Goal: Information Seeking & Learning: Browse casually

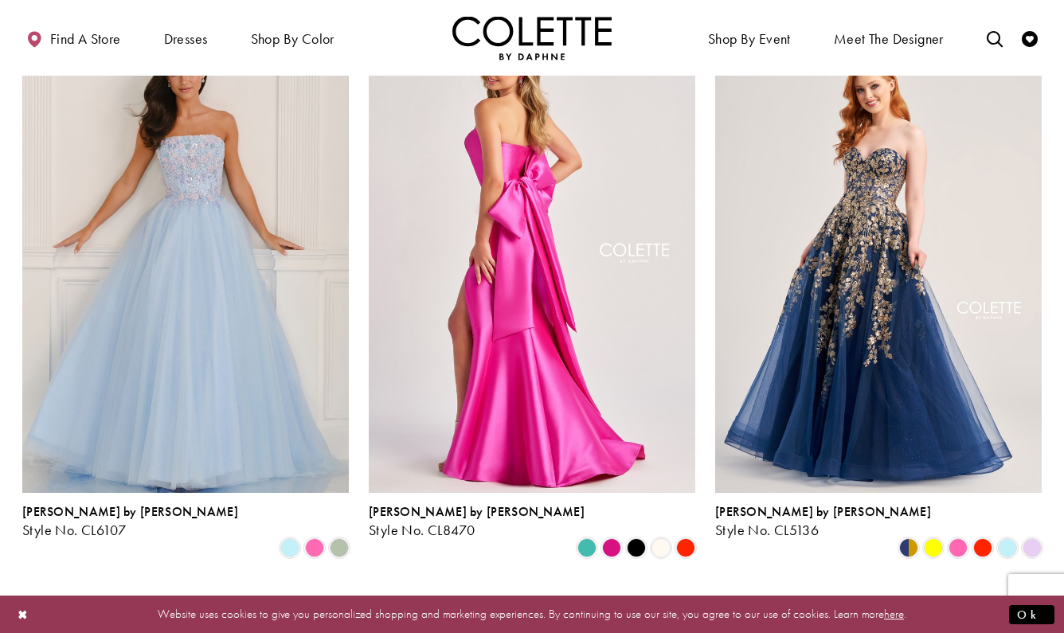
scroll to position [1321, 0]
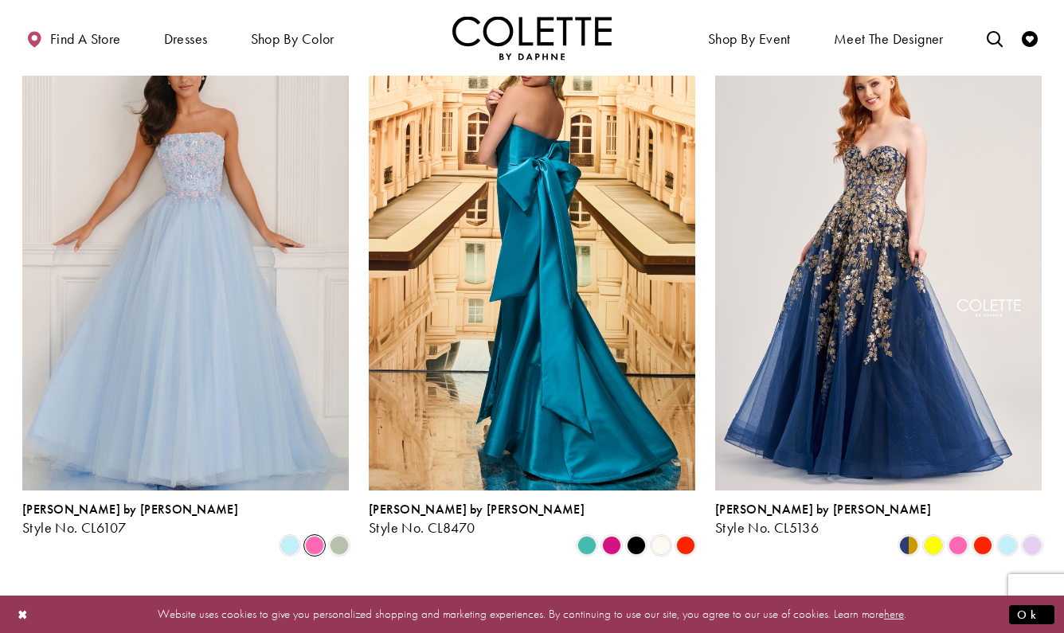
click at [317, 536] on span "Product List" at bounding box center [314, 545] width 19 height 19
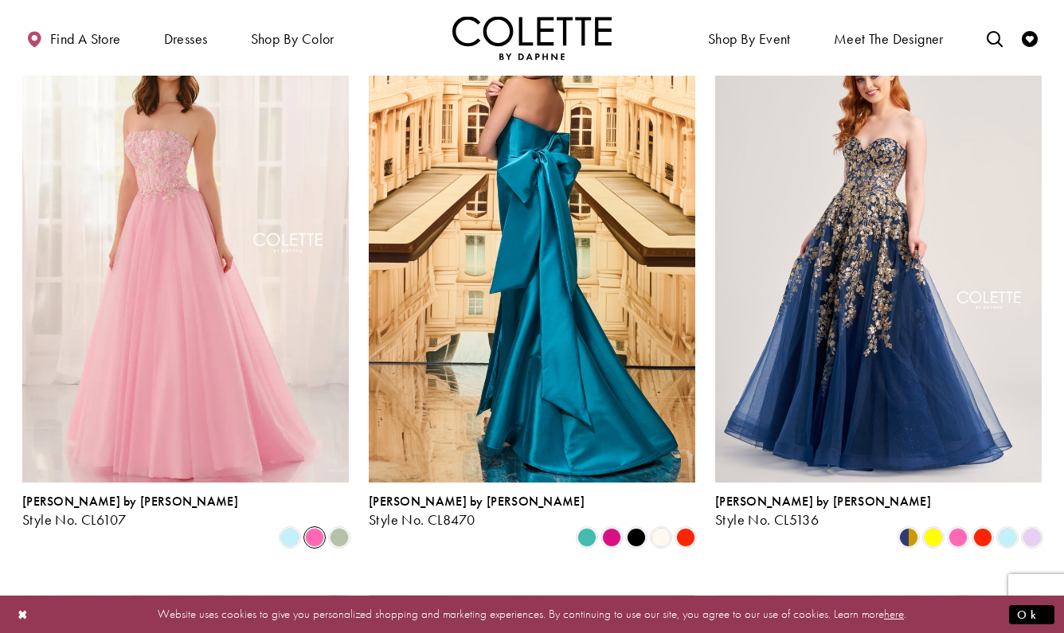
scroll to position [1345, 0]
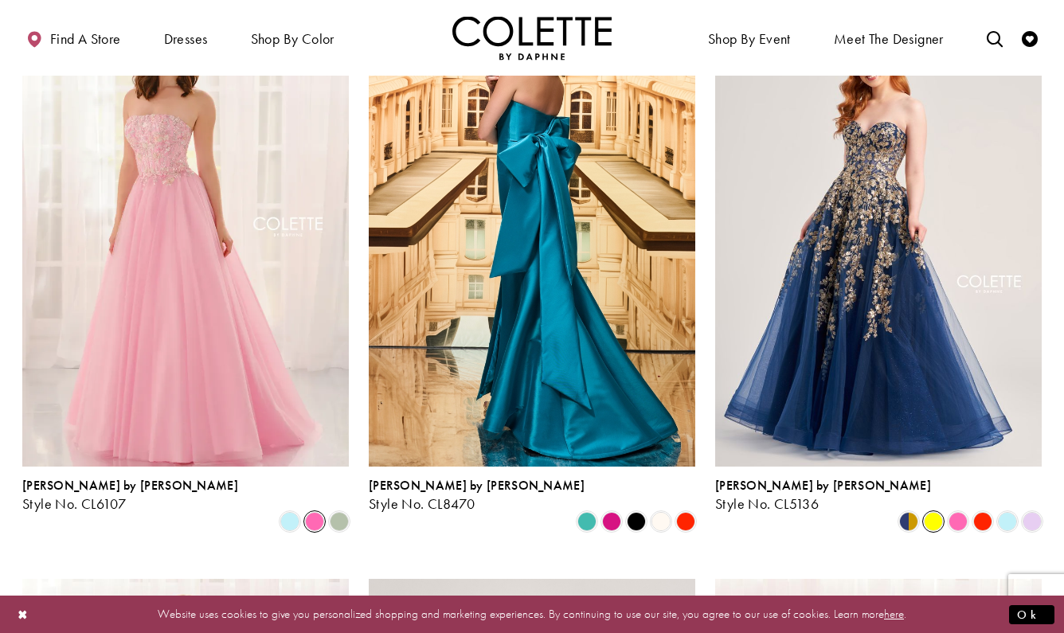
click at [934, 512] on span "Product List" at bounding box center [933, 521] width 19 height 19
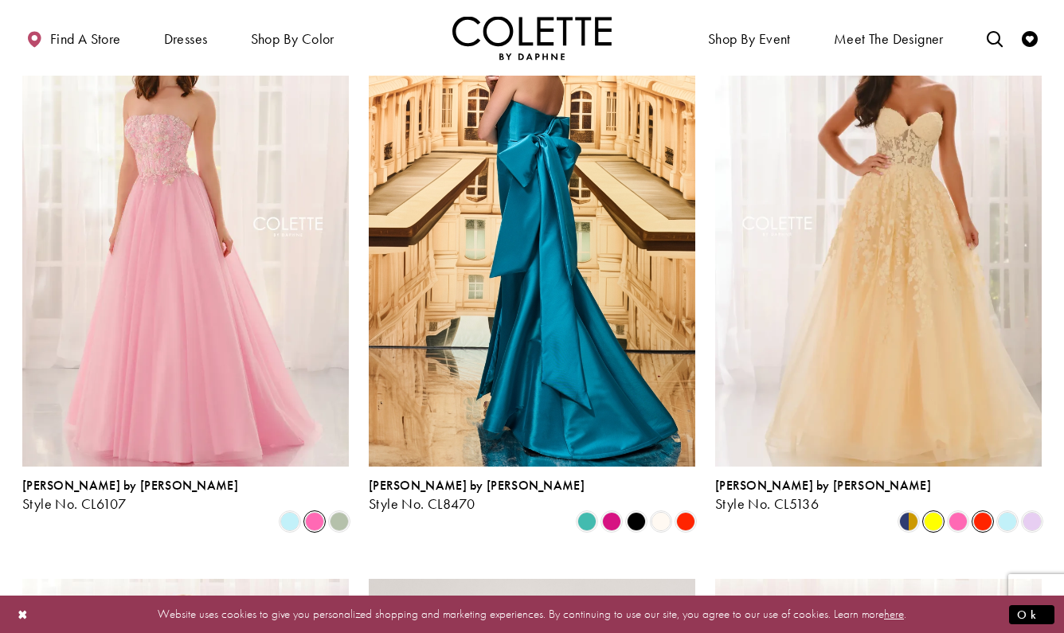
click at [974, 512] on span "Product List" at bounding box center [982, 521] width 19 height 19
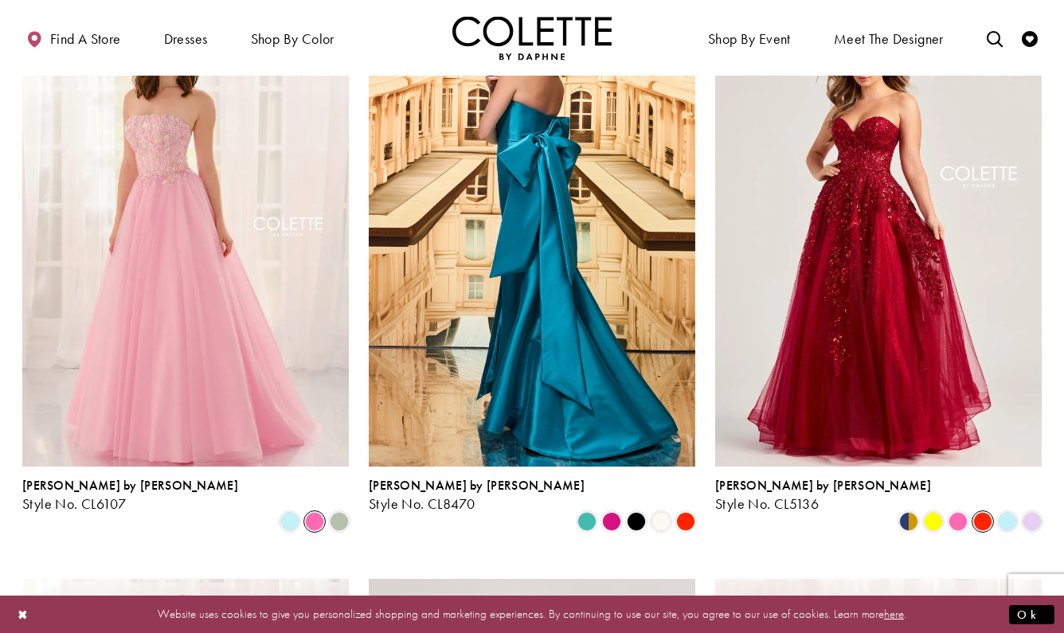
click at [977, 512] on span "Product List" at bounding box center [982, 521] width 19 height 19
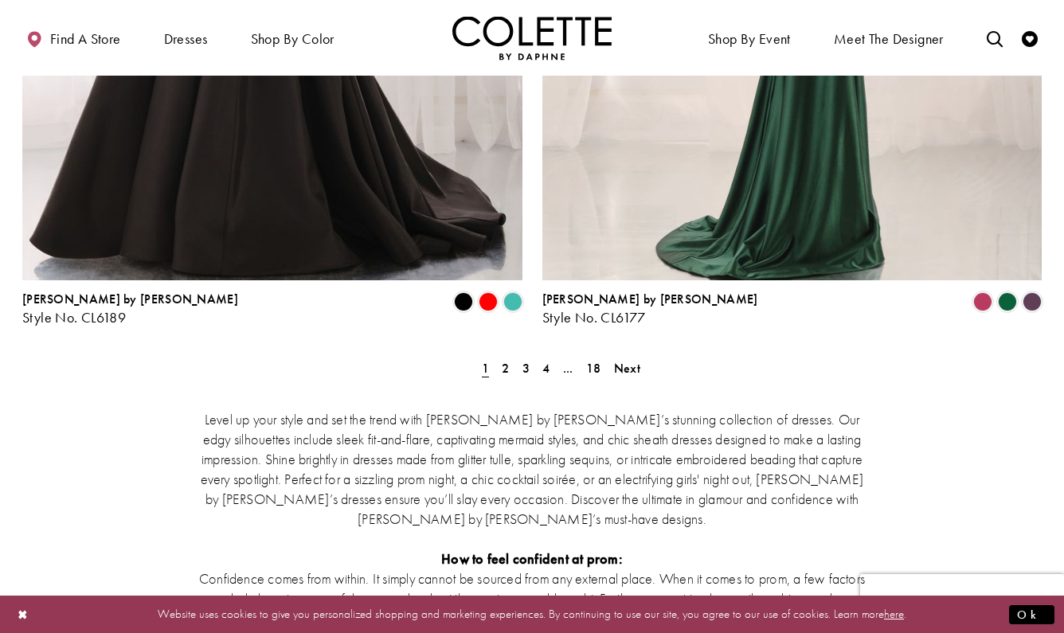
scroll to position [2958, 0]
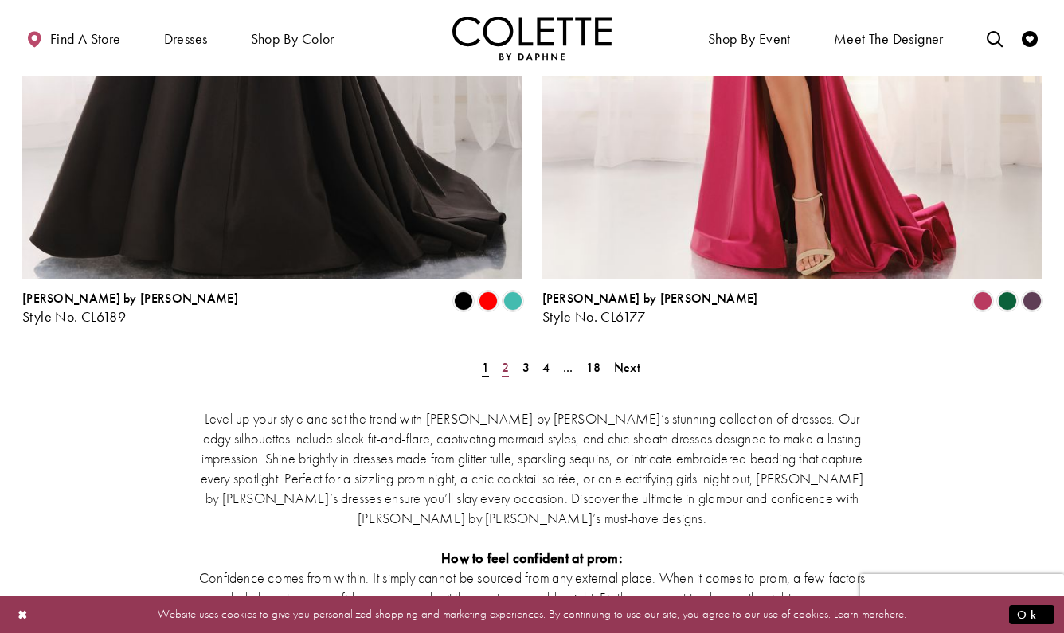
click at [508, 359] on span "2" at bounding box center [505, 367] width 7 height 17
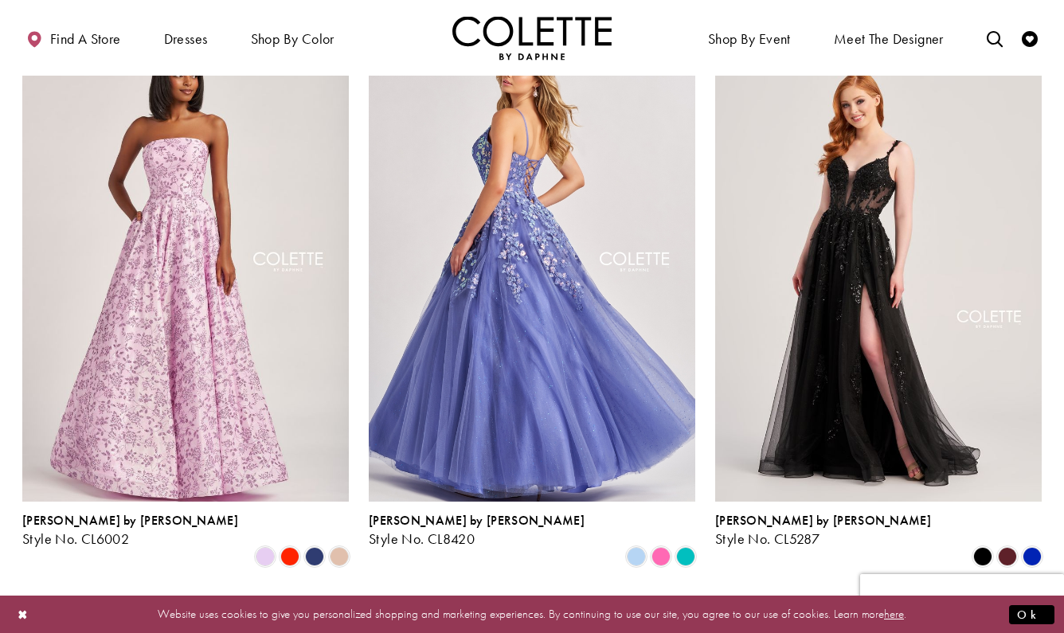
scroll to position [1305, 0]
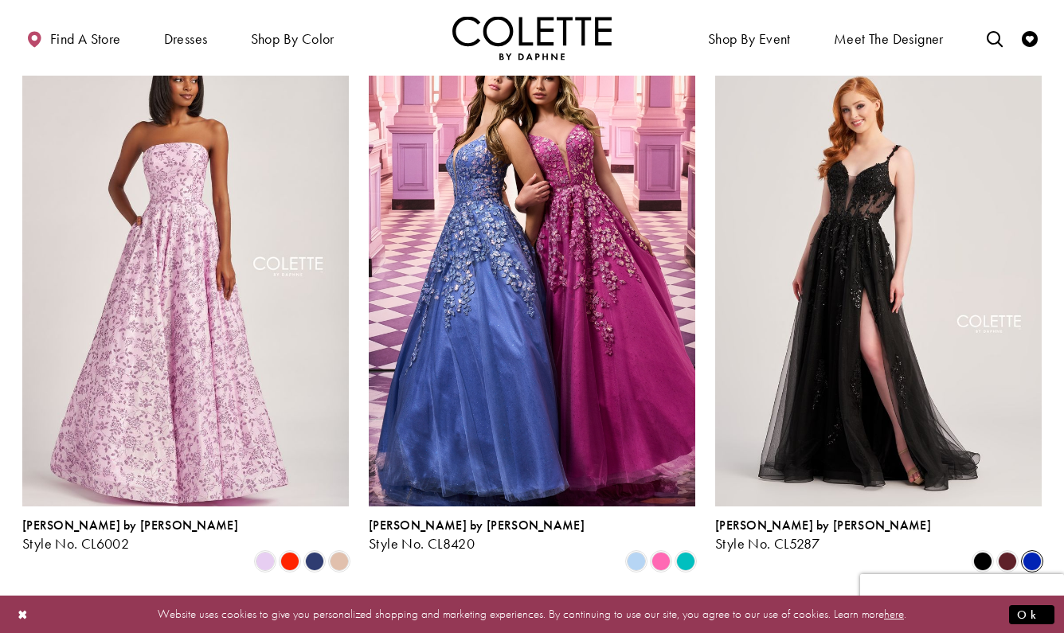
click at [1028, 552] on span "Product List" at bounding box center [1032, 561] width 19 height 19
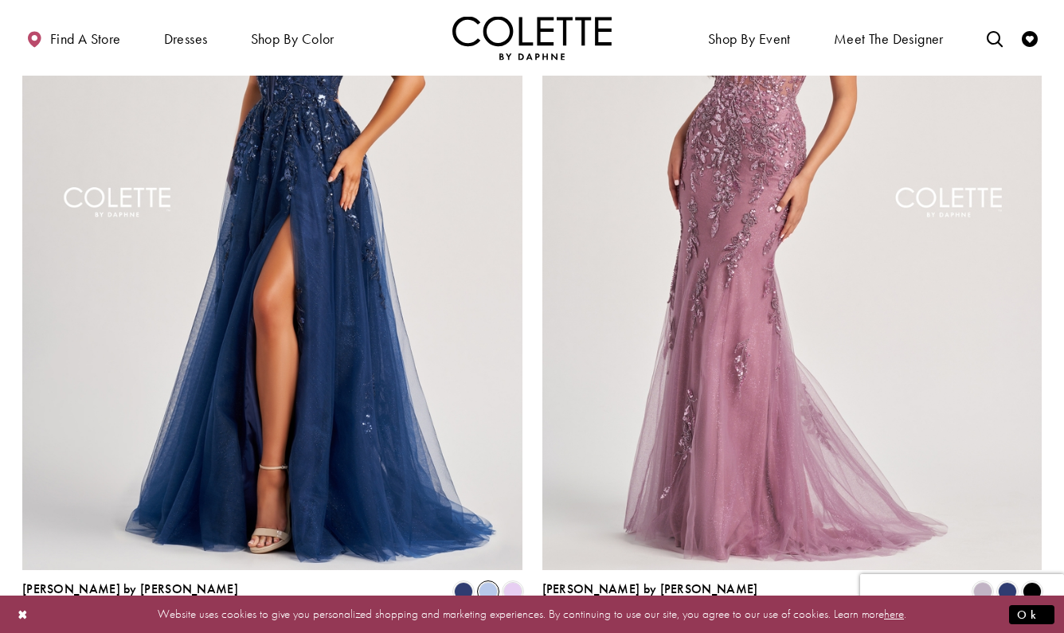
scroll to position [2664, 0]
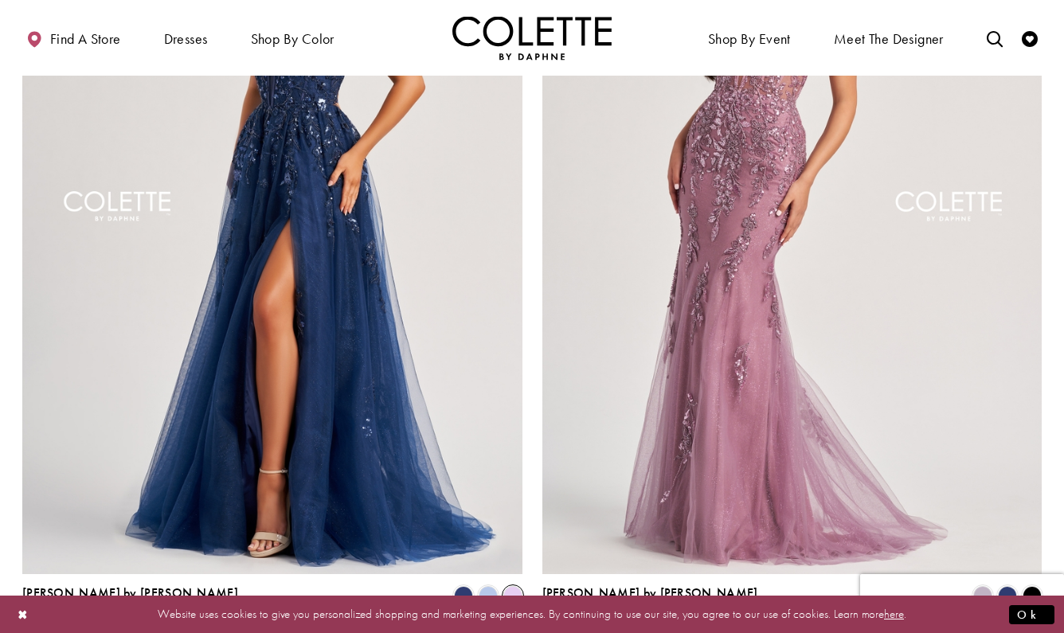
click at [506, 586] on span "Product List" at bounding box center [512, 595] width 19 height 19
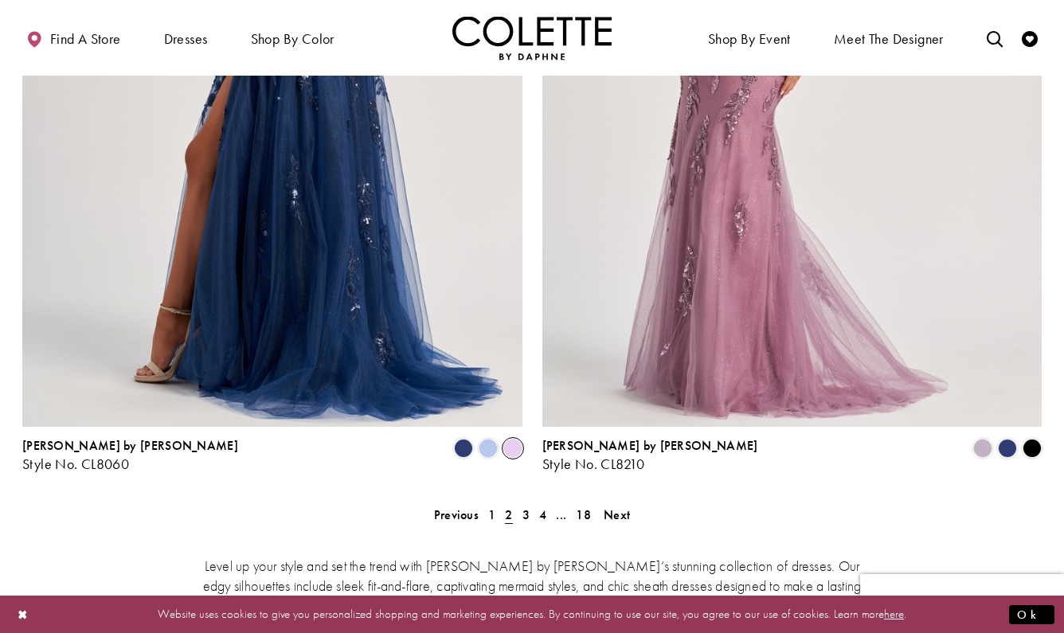
scroll to position [2969, 0]
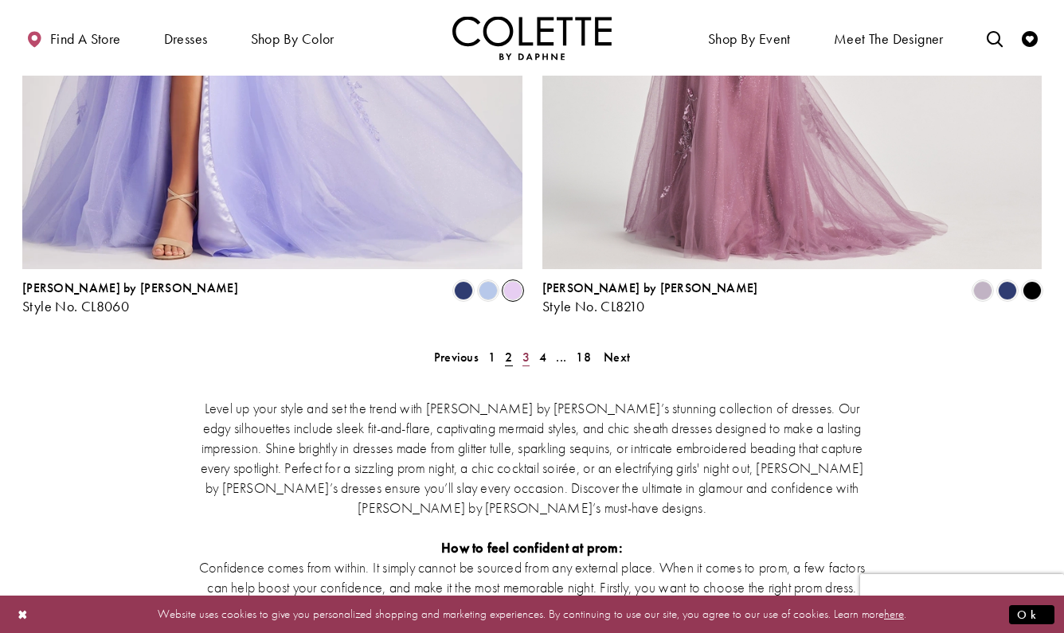
click at [524, 349] on span "3" at bounding box center [526, 357] width 7 height 17
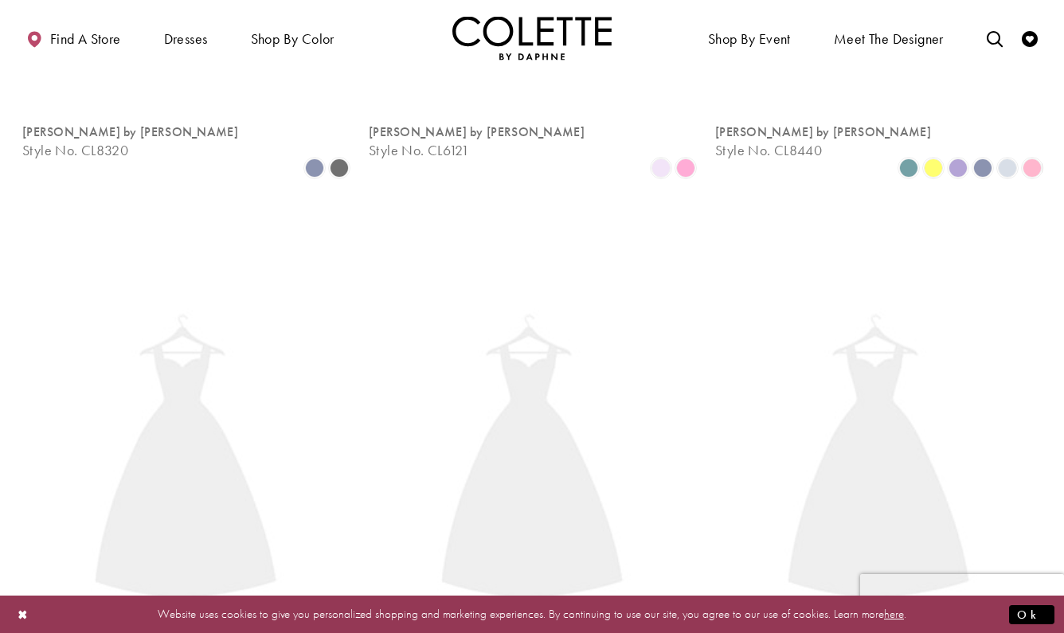
scroll to position [85, 0]
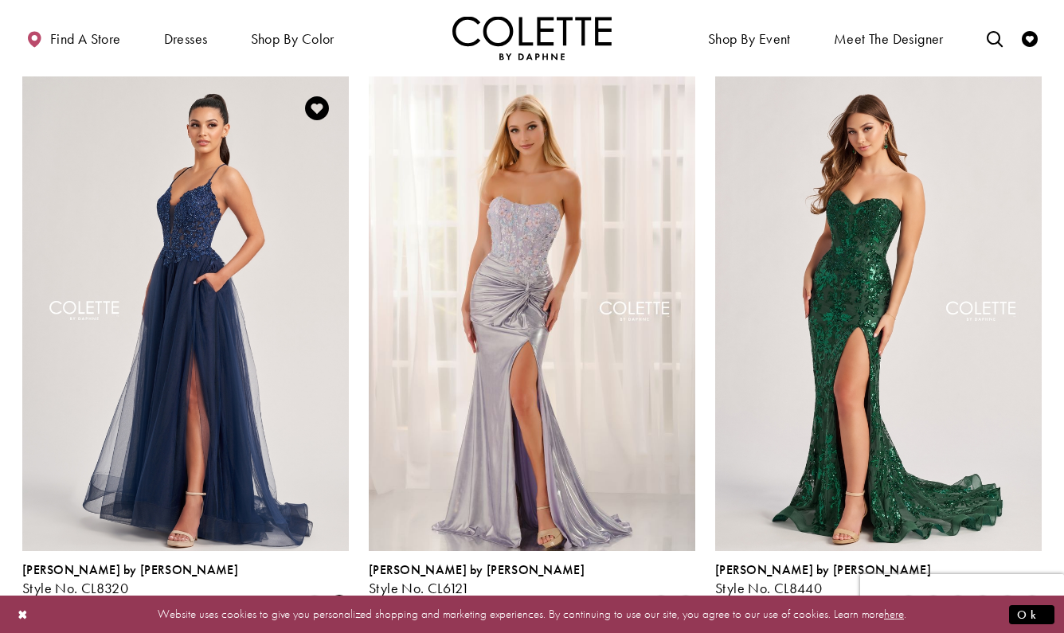
click at [334, 597] on span "Product List" at bounding box center [339, 606] width 19 height 19
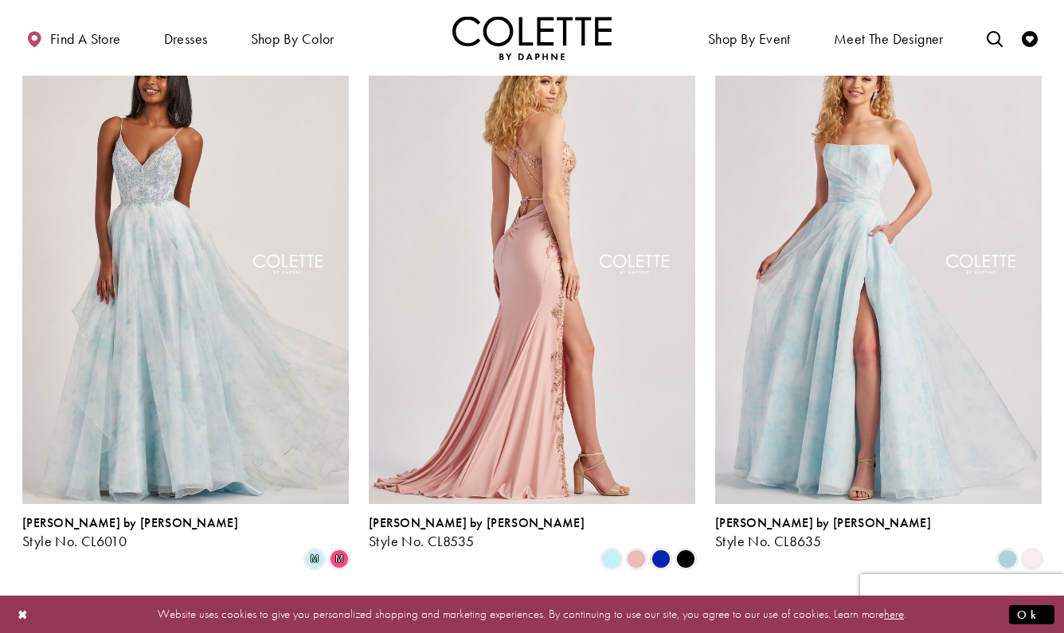
scroll to position [1329, 0]
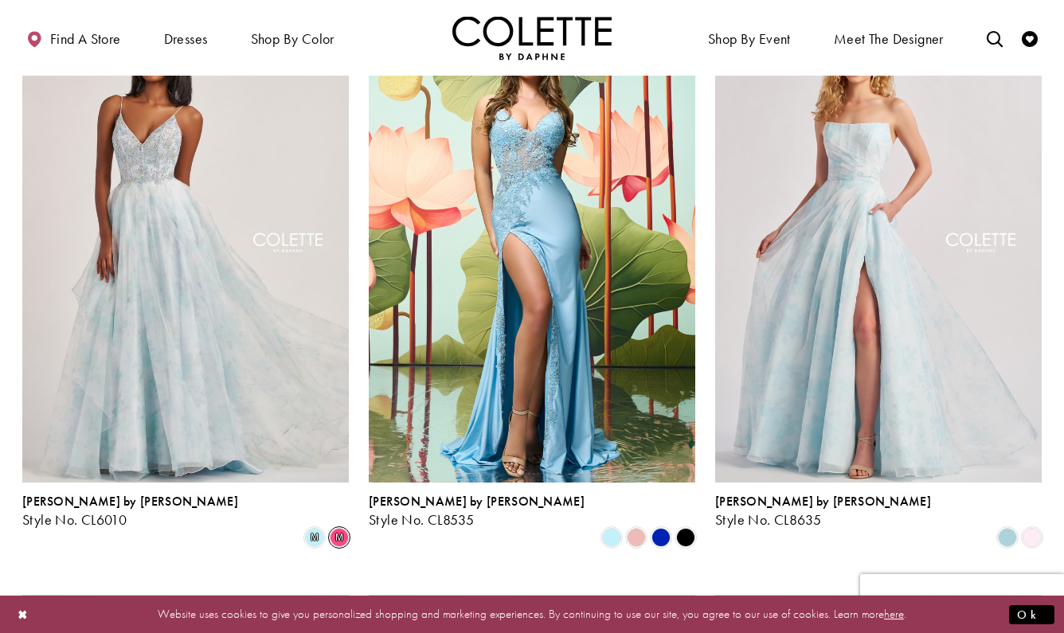
click at [335, 528] on span "m" at bounding box center [339, 537] width 19 height 19
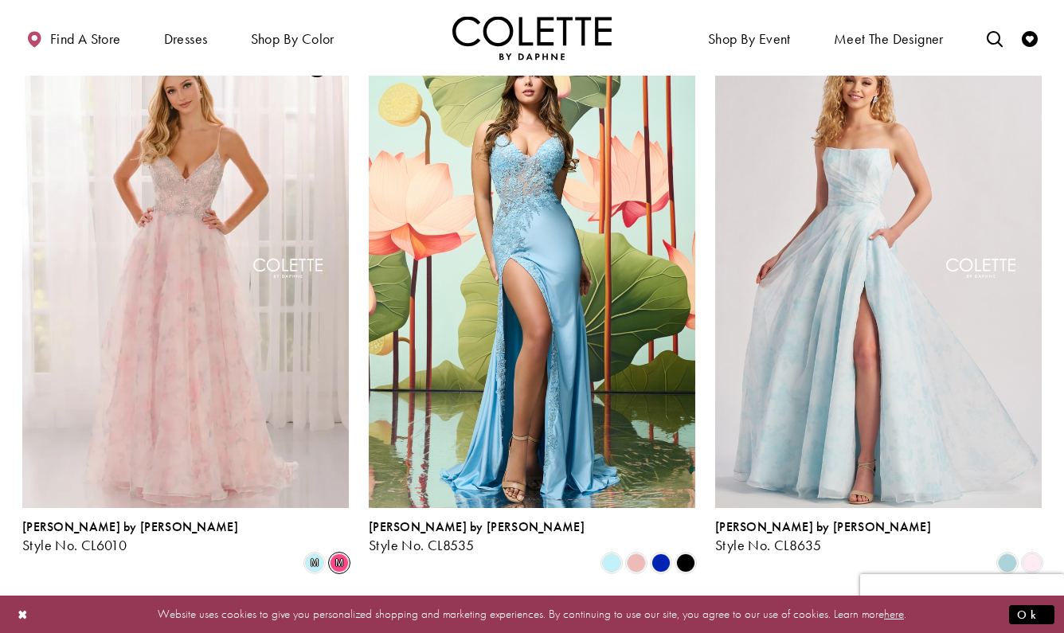
scroll to position [1303, 0]
click at [1038, 554] on span "Product List" at bounding box center [1032, 563] width 19 height 19
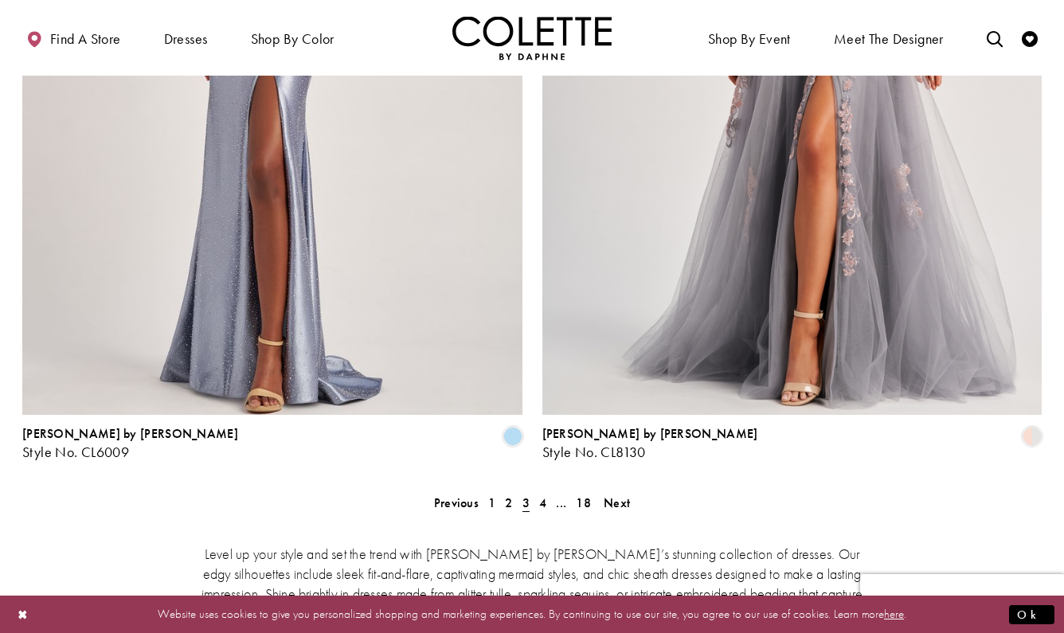
scroll to position [2738, 0]
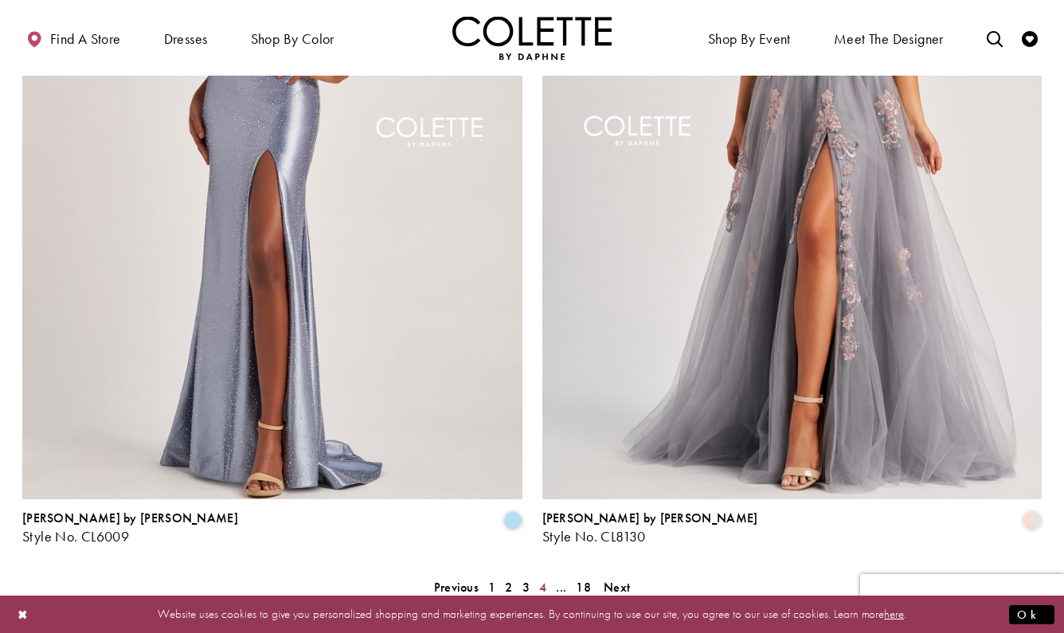
click at [547, 576] on link "4" at bounding box center [542, 587] width 17 height 23
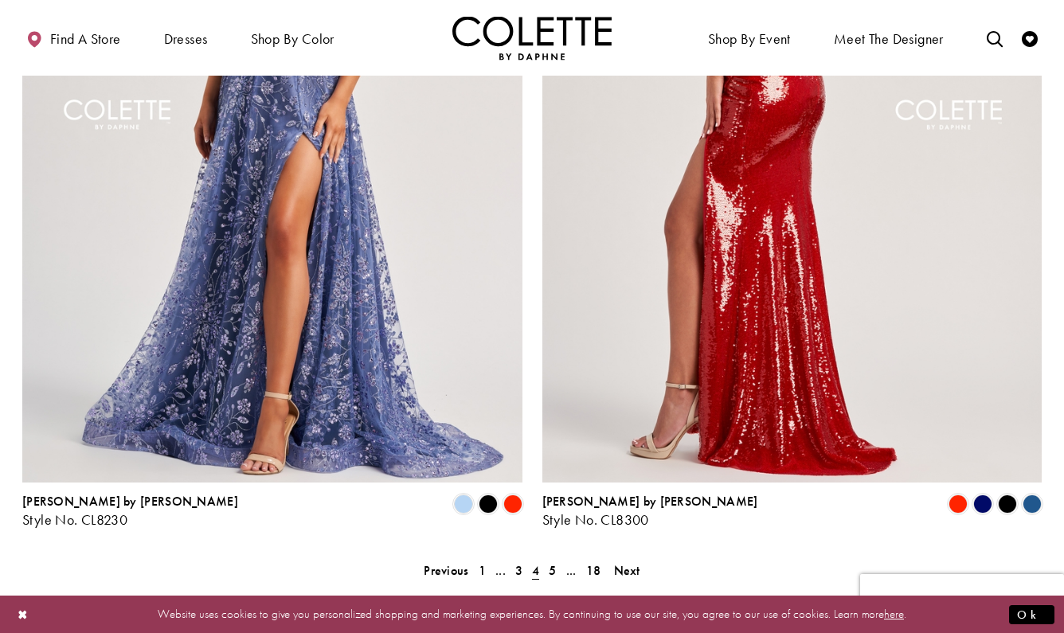
scroll to position [2757, 0]
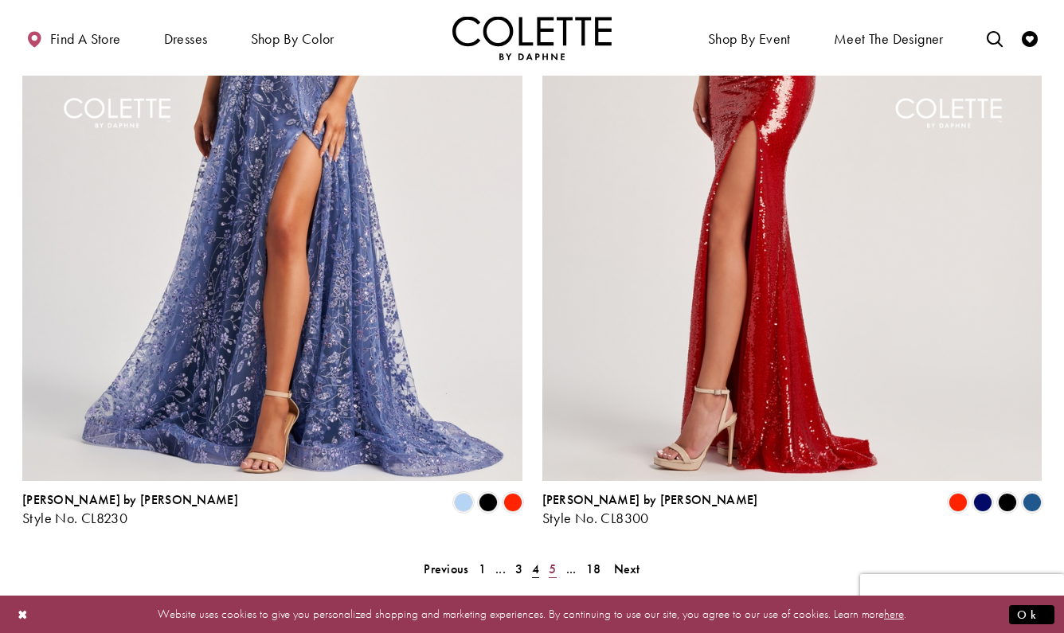
click at [551, 561] on span "5" at bounding box center [552, 569] width 7 height 17
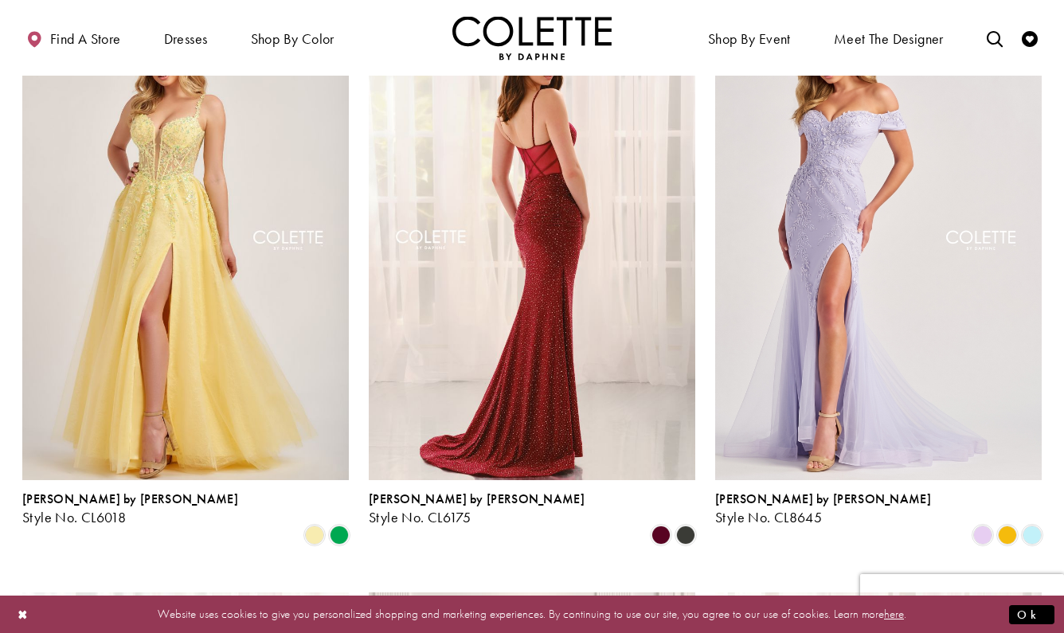
scroll to position [162, 0]
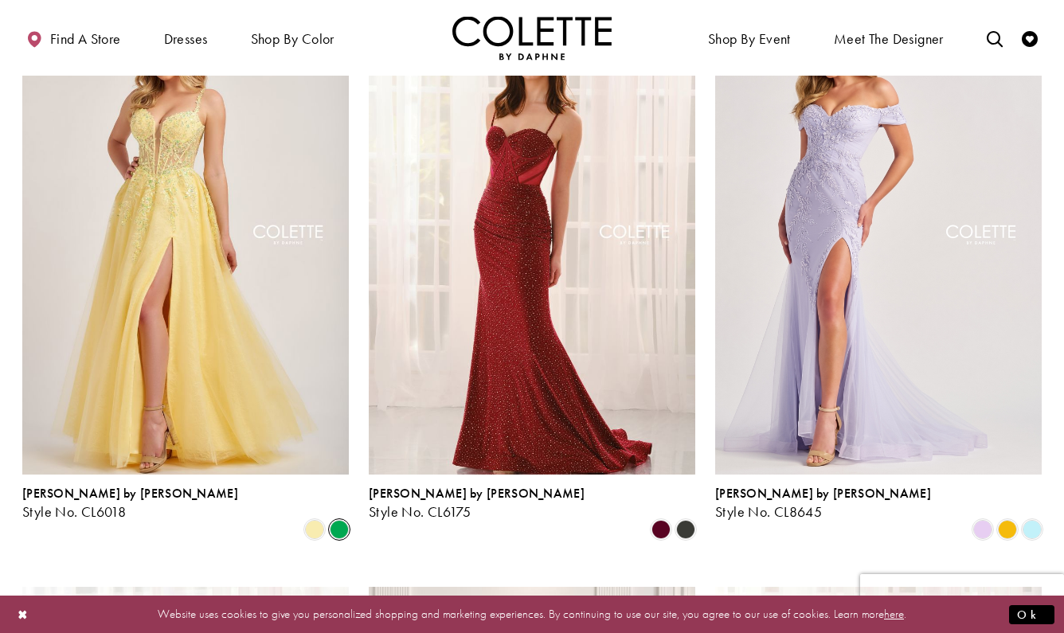
click at [343, 520] on span "Product List" at bounding box center [339, 529] width 19 height 19
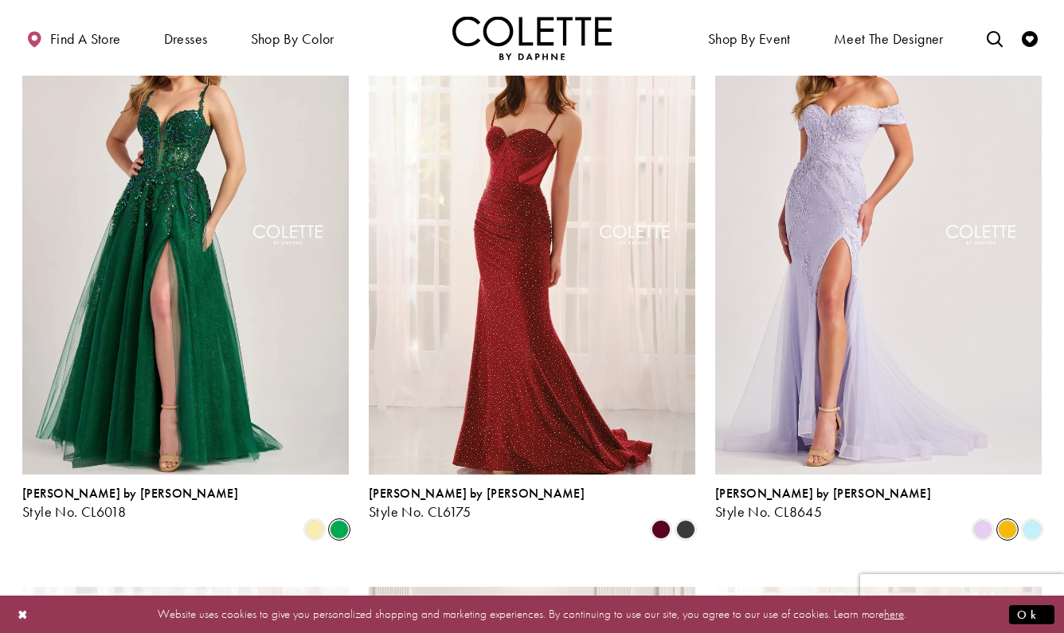
click at [1016, 520] on span "Product List" at bounding box center [1007, 529] width 19 height 19
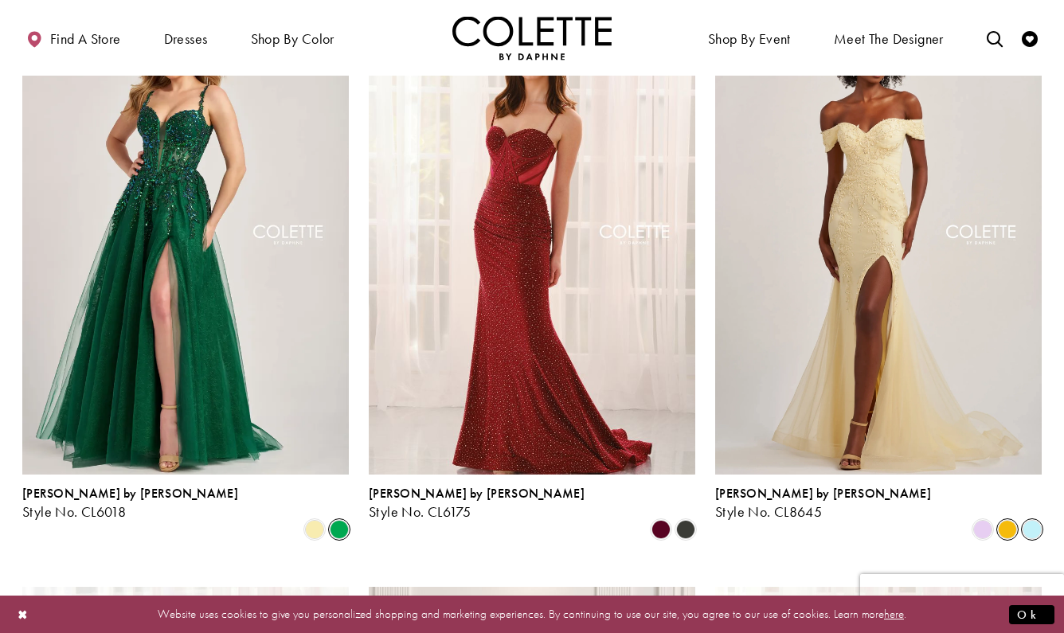
click at [1036, 520] on span "Product List" at bounding box center [1032, 529] width 19 height 19
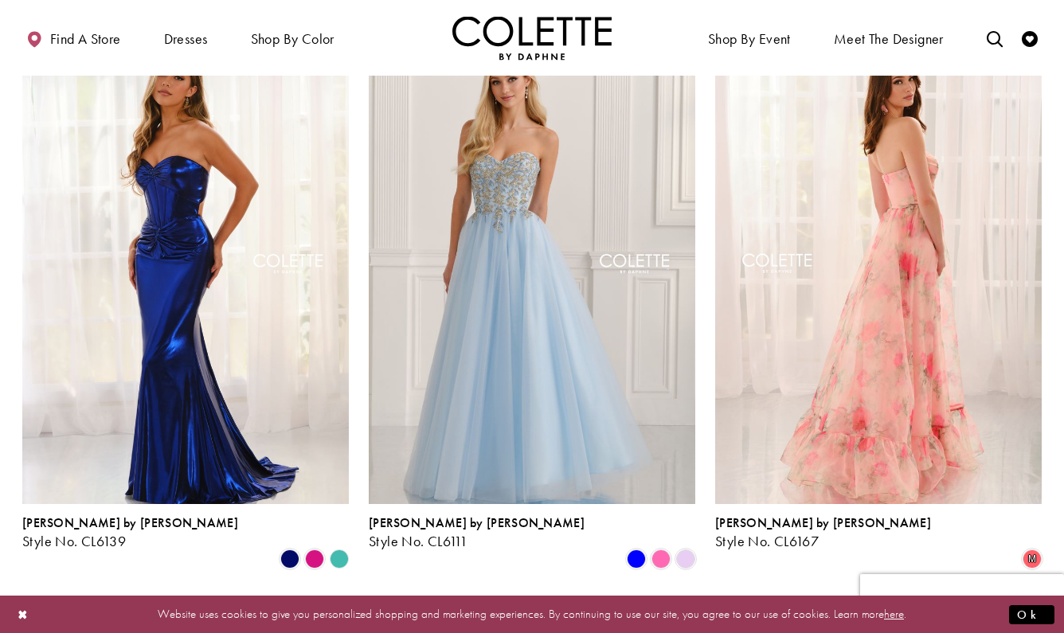
scroll to position [717, 0]
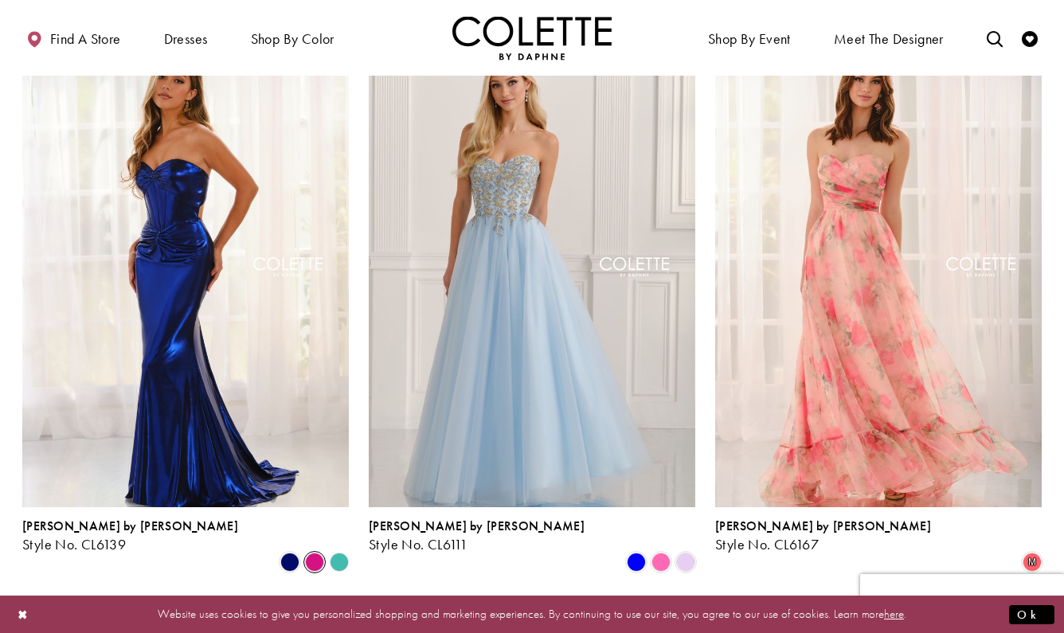
click at [319, 553] on span "Product List" at bounding box center [314, 562] width 19 height 19
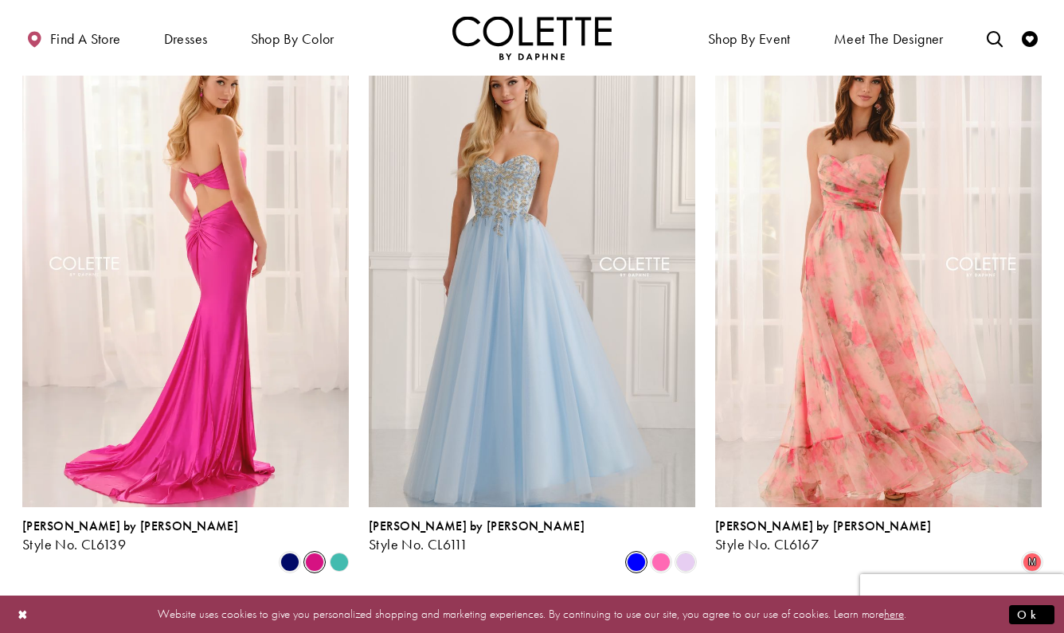
click at [632, 553] on span "Product List" at bounding box center [636, 562] width 19 height 19
click at [664, 553] on span "Product List" at bounding box center [661, 562] width 19 height 19
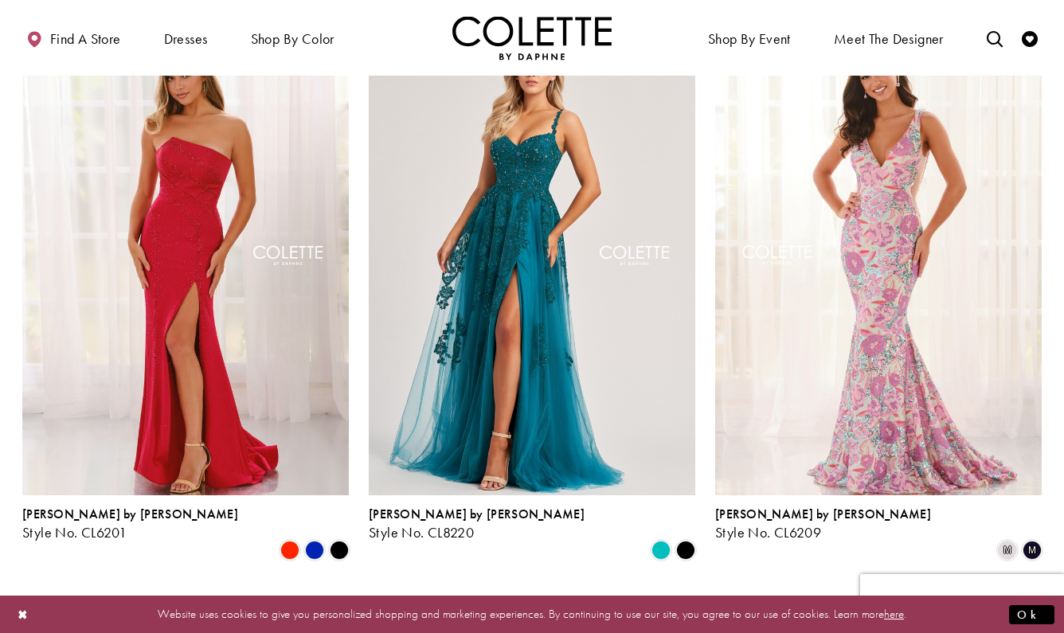
scroll to position [1323, 0]
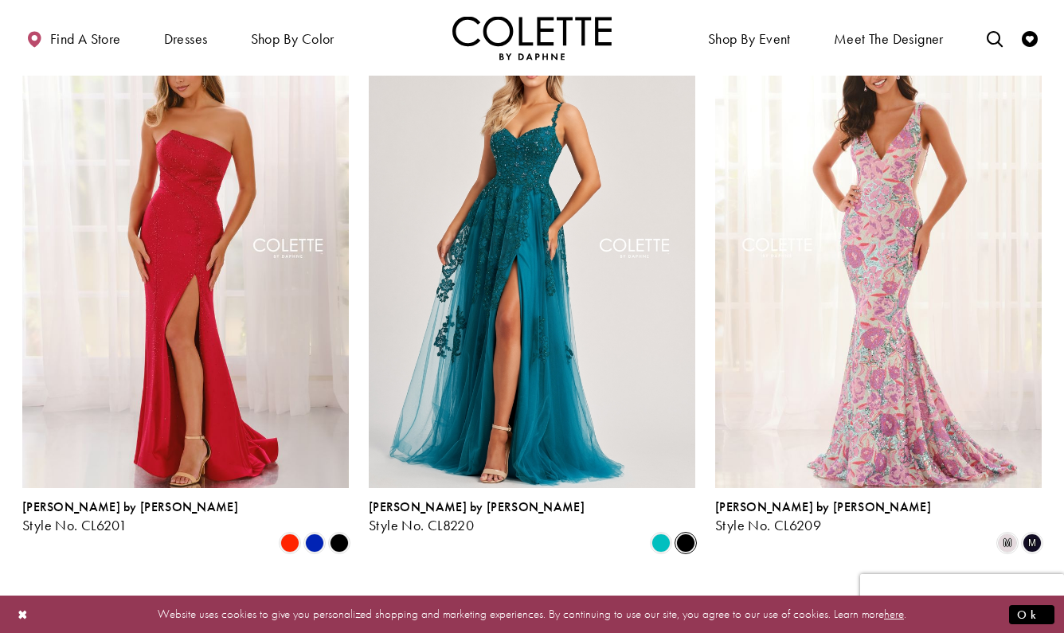
click at [682, 534] on span "Product List" at bounding box center [685, 543] width 19 height 19
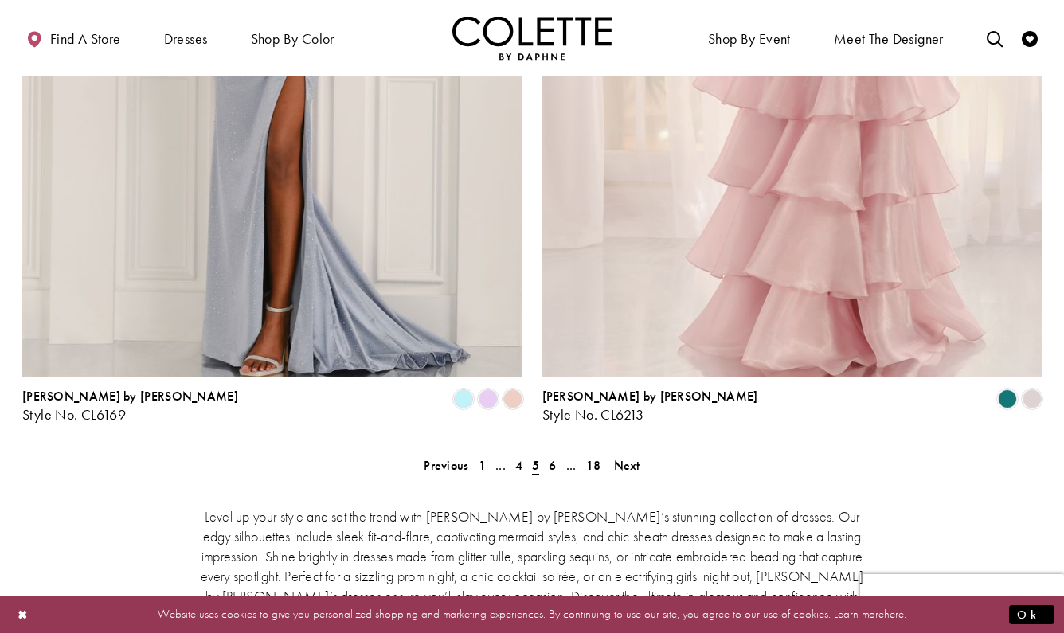
scroll to position [2960, 0]
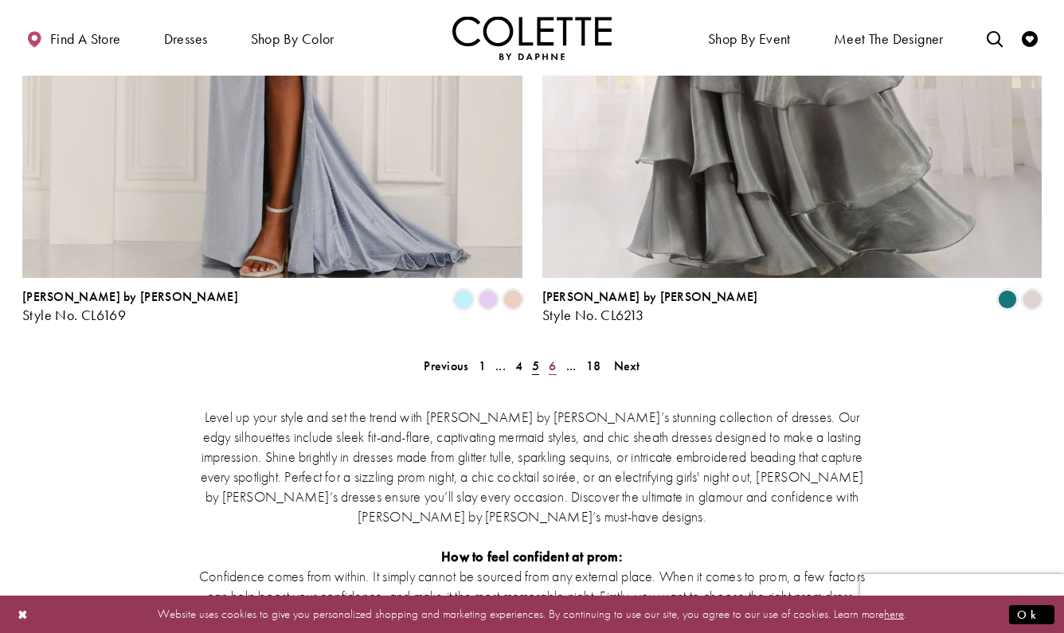
click at [550, 358] on span "6" at bounding box center [552, 366] width 7 height 17
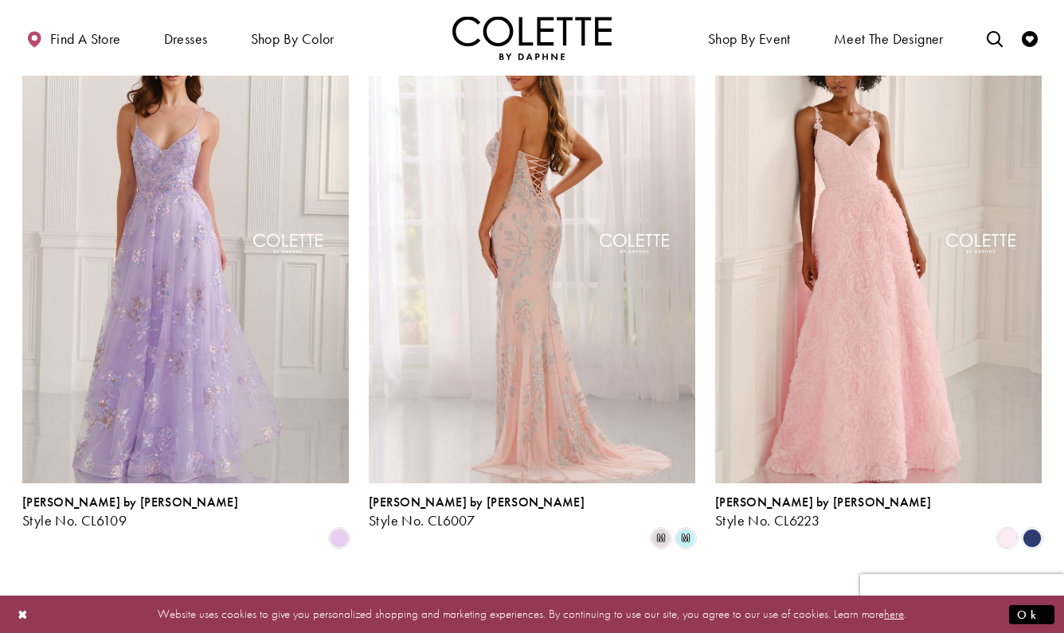
scroll to position [1916, 0]
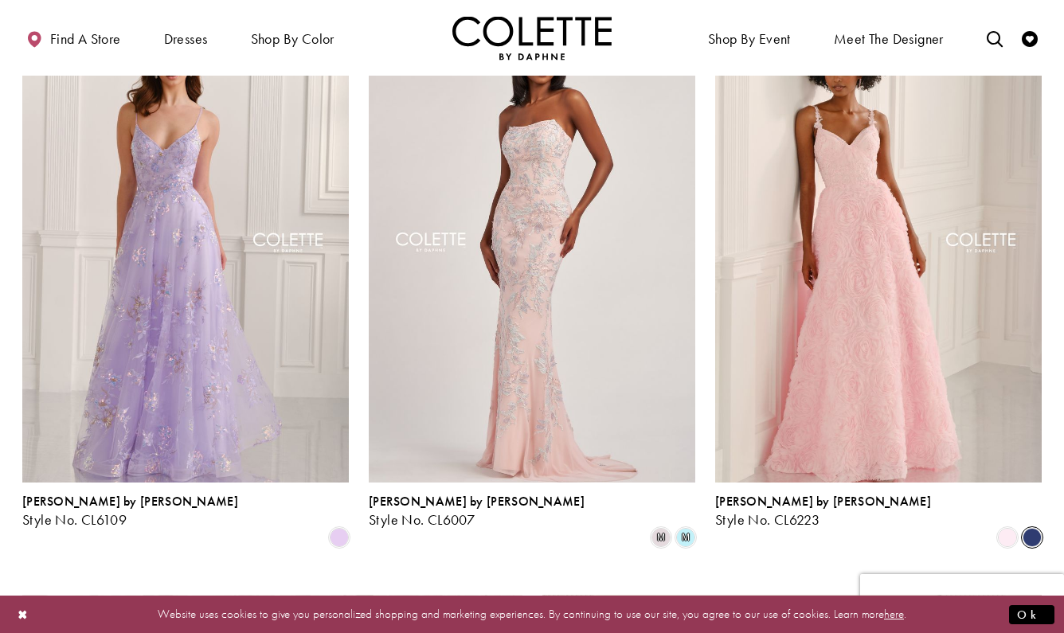
click at [1030, 528] on span "Product List" at bounding box center [1032, 537] width 19 height 19
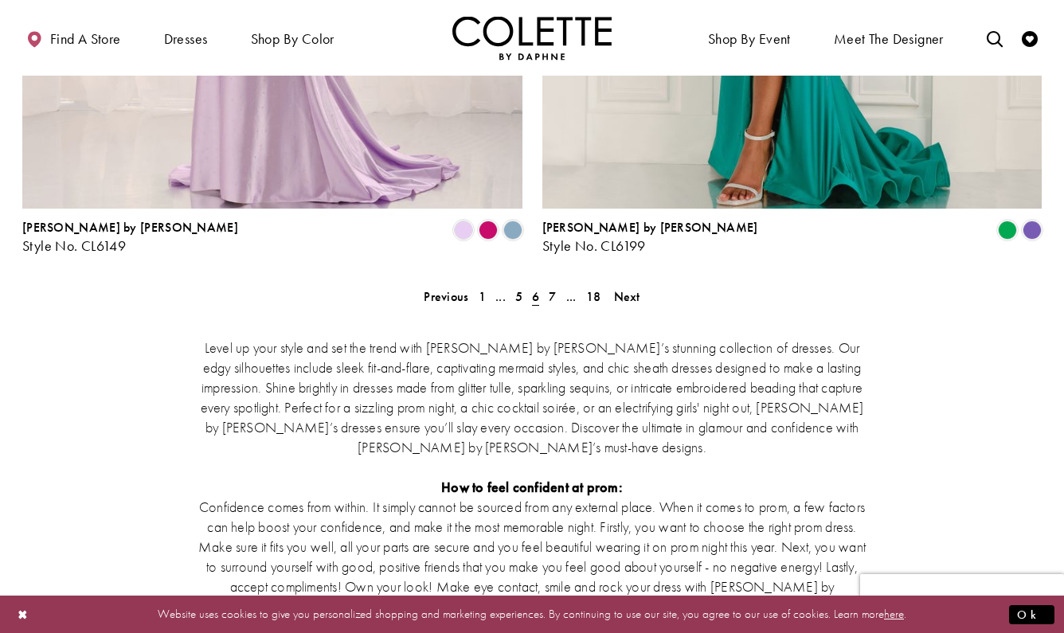
scroll to position [3043, 0]
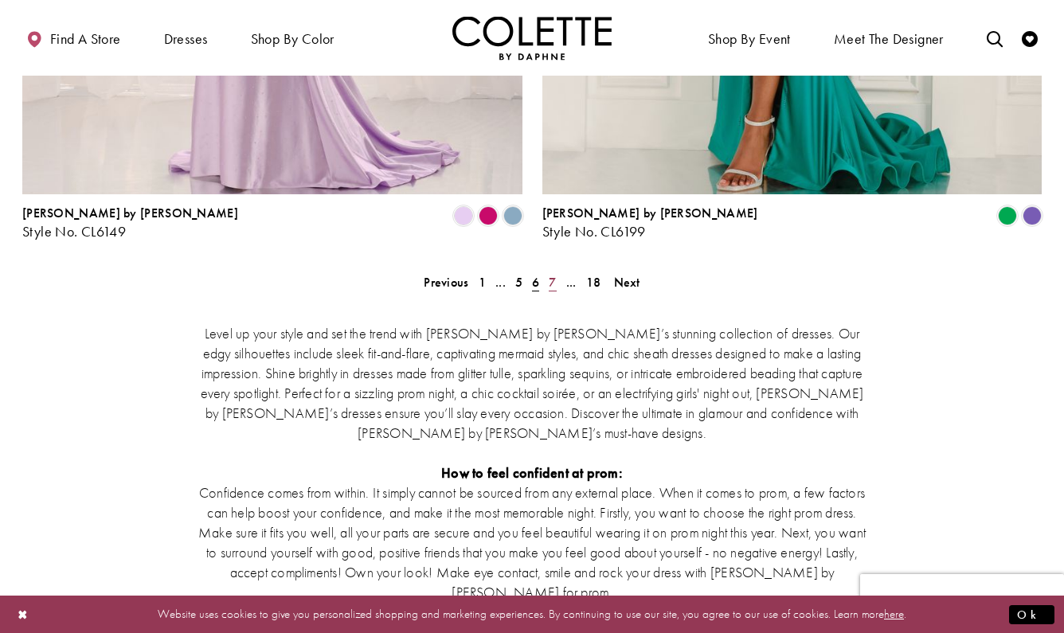
click at [548, 271] on link "7" at bounding box center [552, 282] width 17 height 23
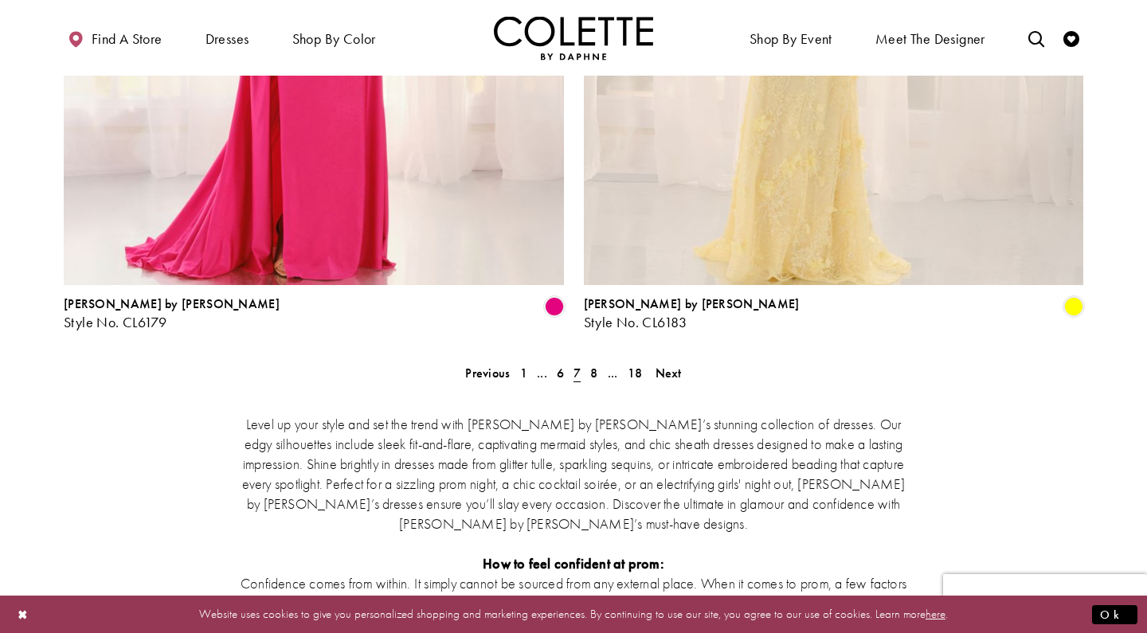
scroll to position [2960, 0]
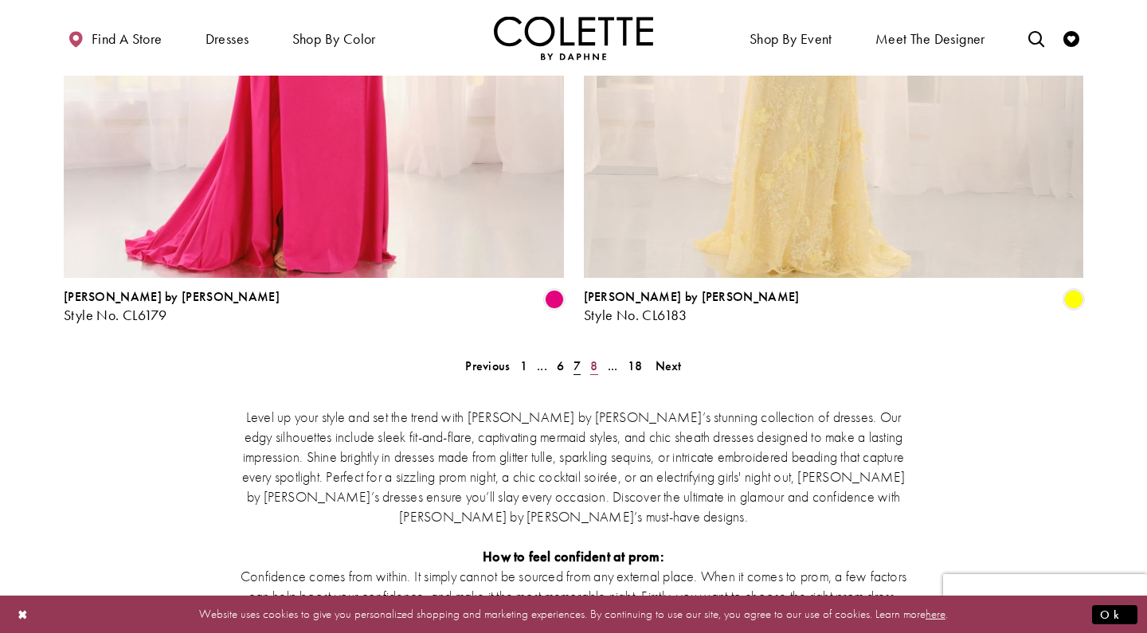
click at [593, 358] on span "8" at bounding box center [593, 366] width 7 height 17
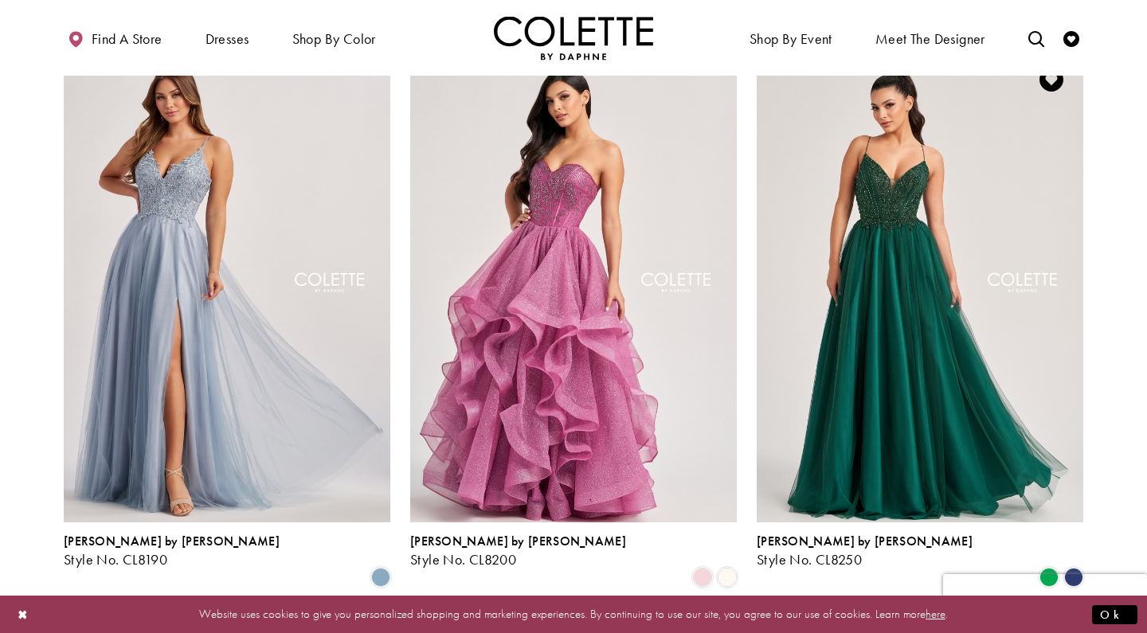
scroll to position [1883, 0]
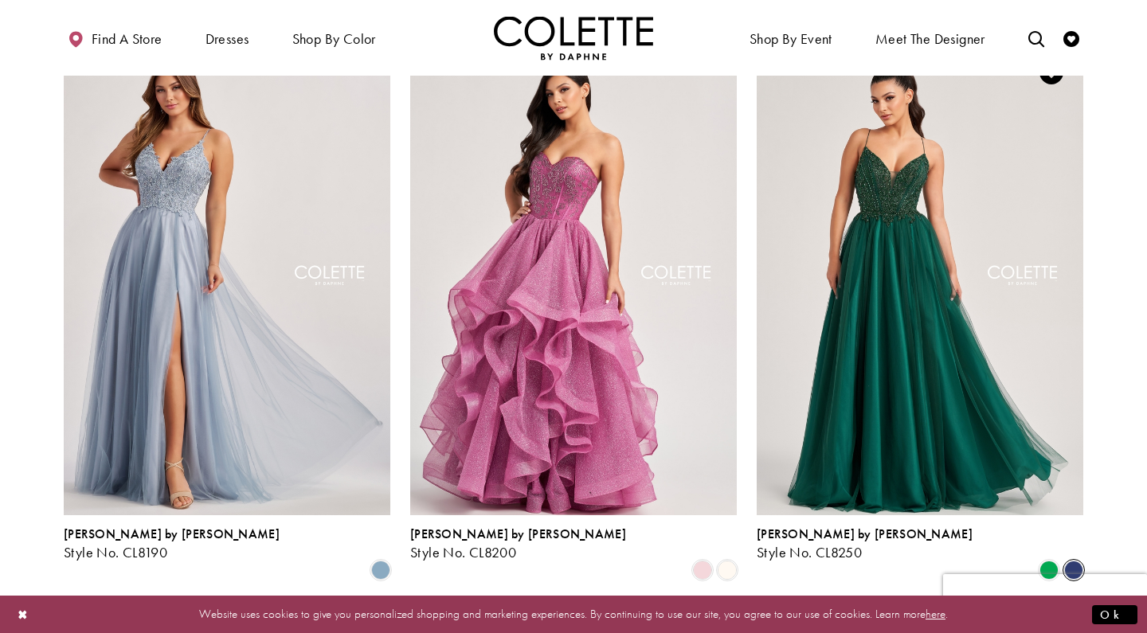
click at [1063, 561] on span "Product List" at bounding box center [1073, 570] width 19 height 19
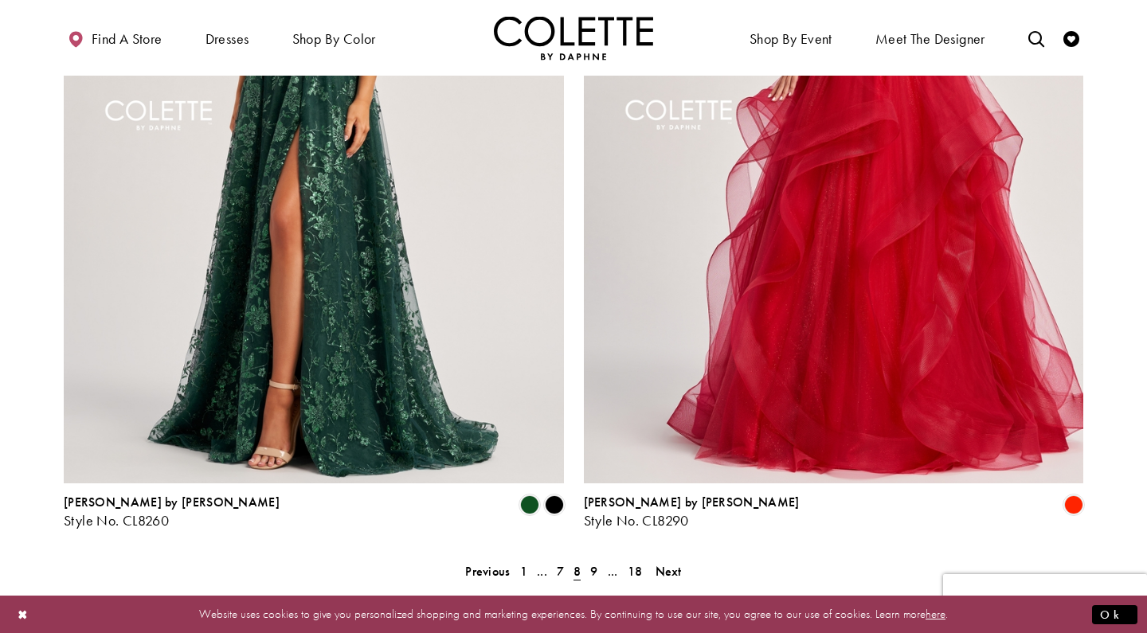
scroll to position [2773, 0]
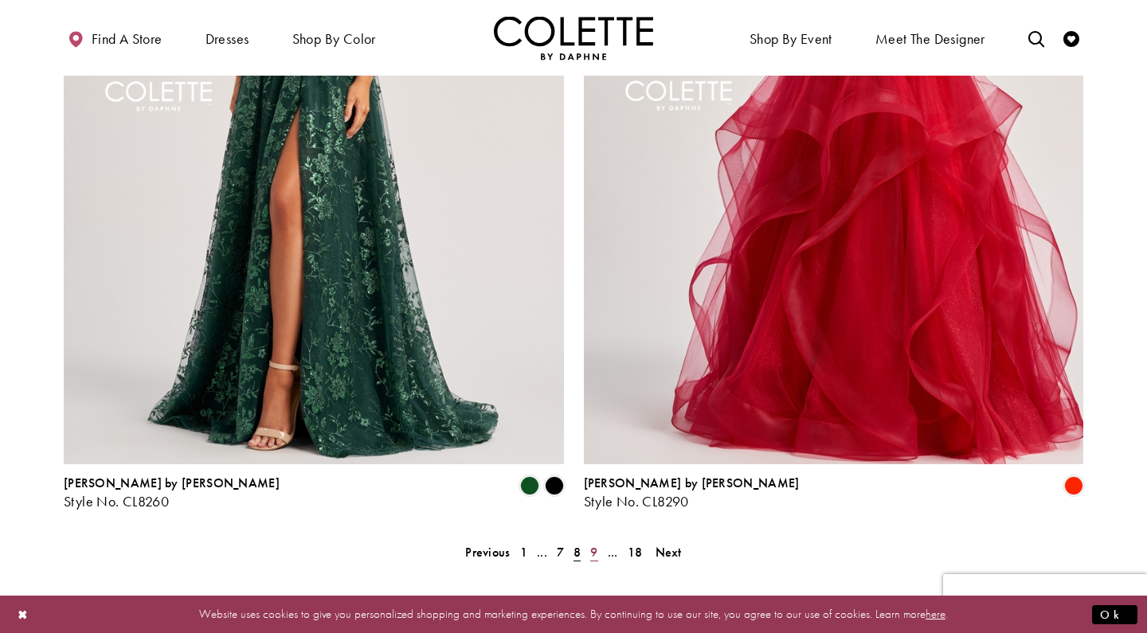
click at [589, 541] on link "9" at bounding box center [593, 552] width 17 height 23
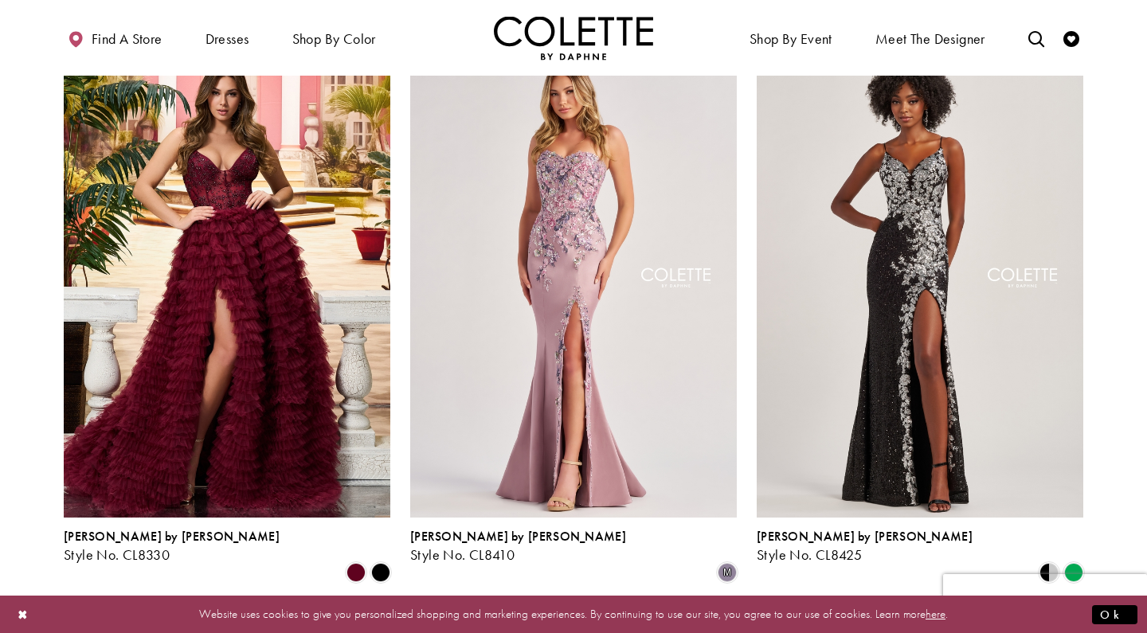
scroll to position [119, 0]
click at [381, 563] on span "Product List" at bounding box center [380, 572] width 19 height 19
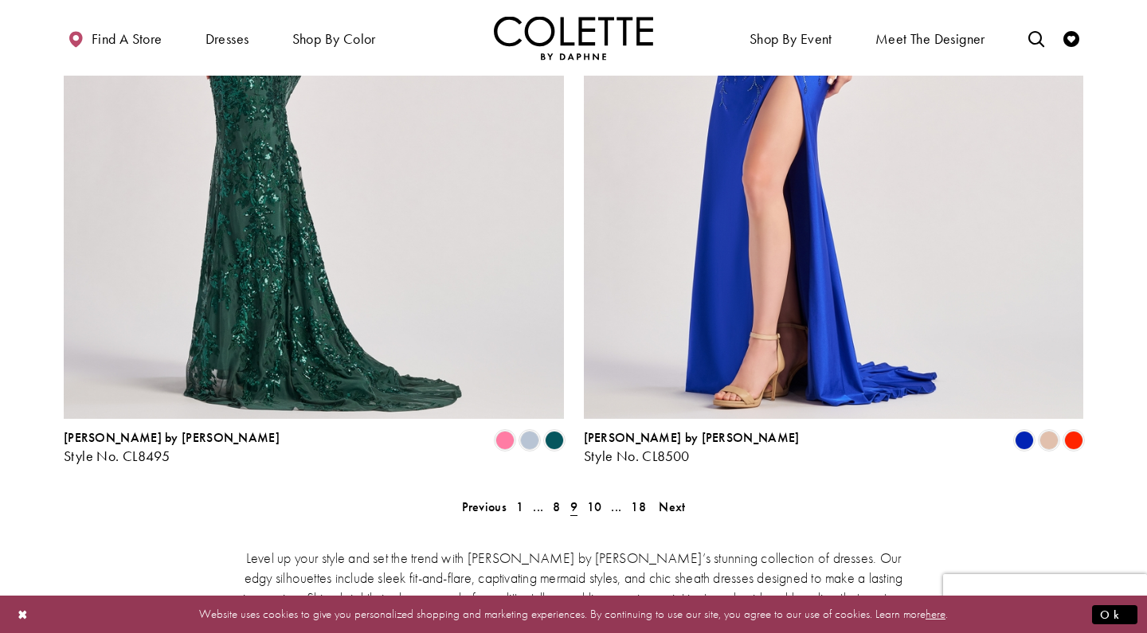
scroll to position [2799, 0]
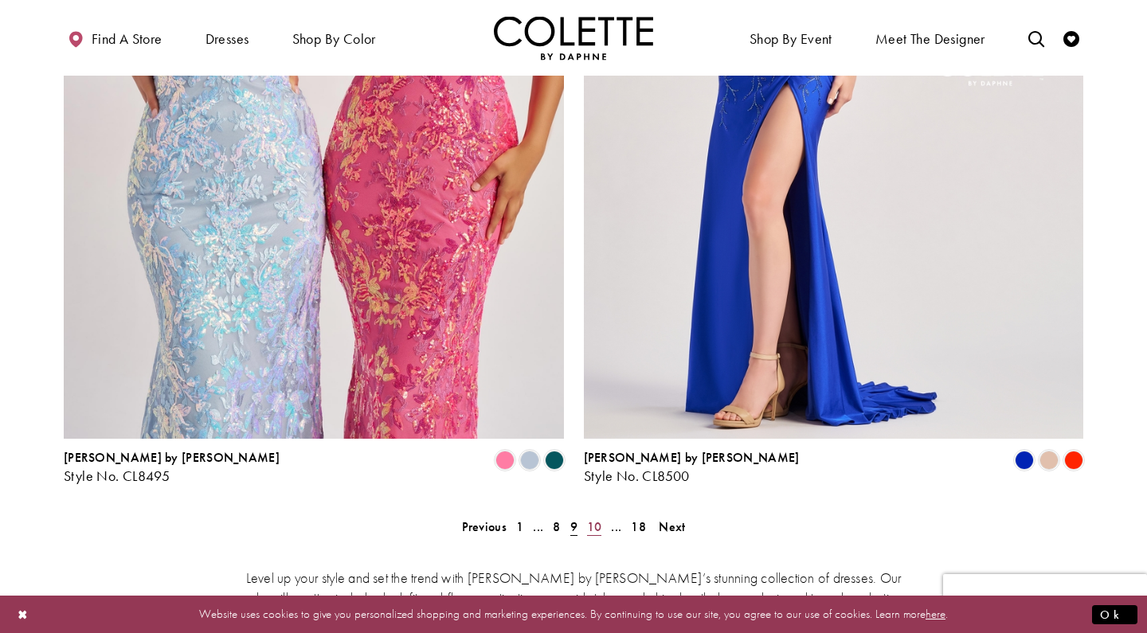
click at [592, 519] on span "10" at bounding box center [594, 527] width 15 height 17
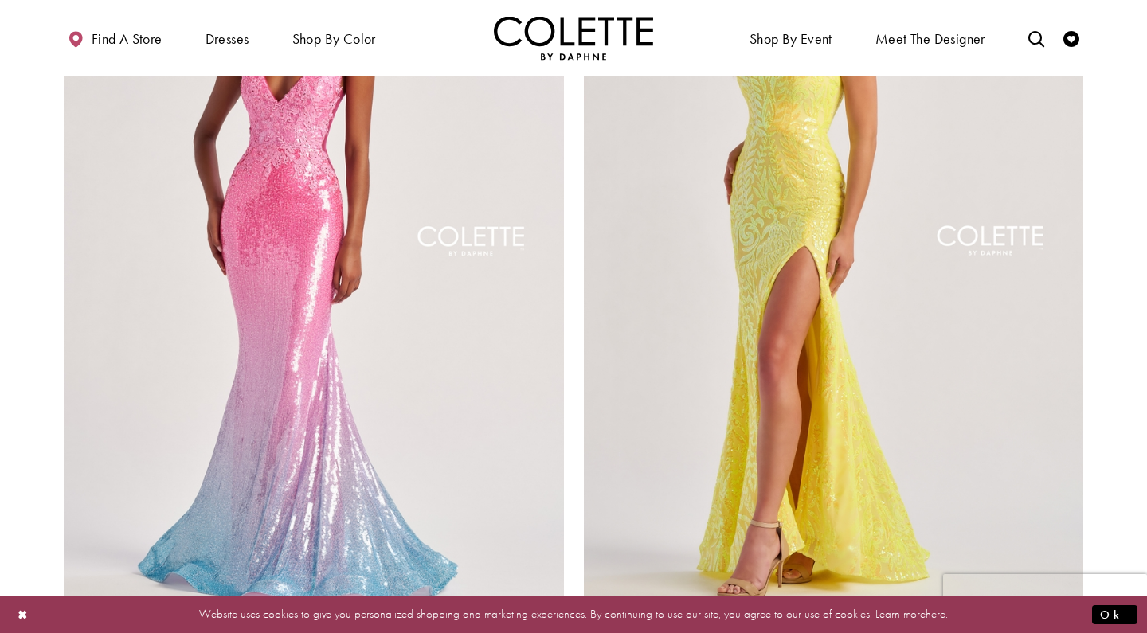
scroll to position [2660, 0]
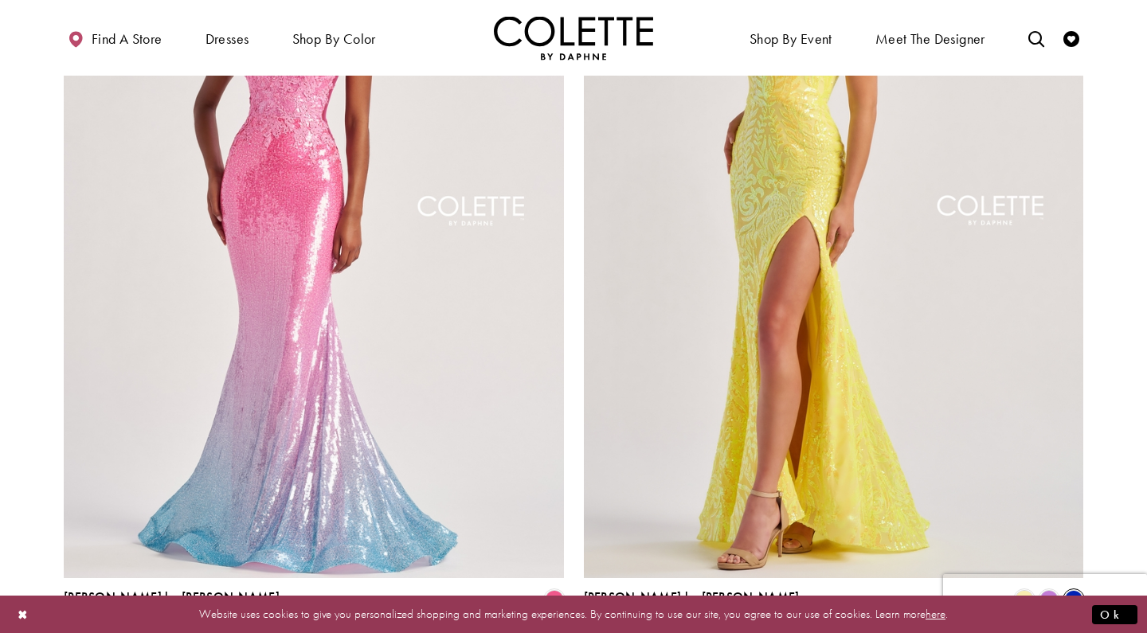
click at [1063, 590] on span "Product List" at bounding box center [1073, 599] width 19 height 19
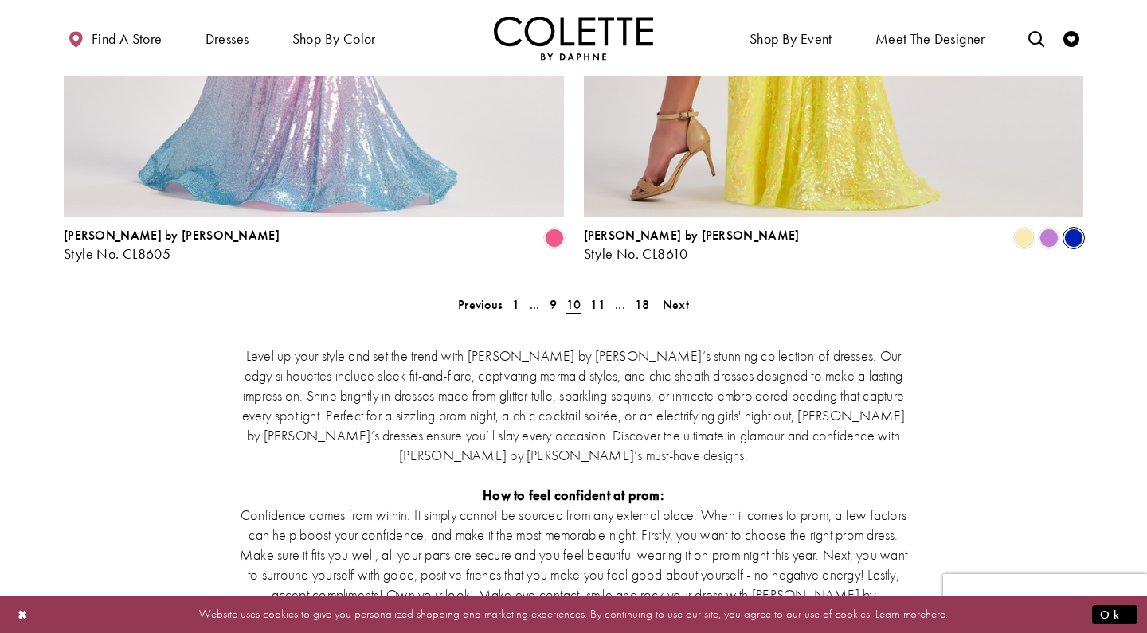
scroll to position [2969, 0]
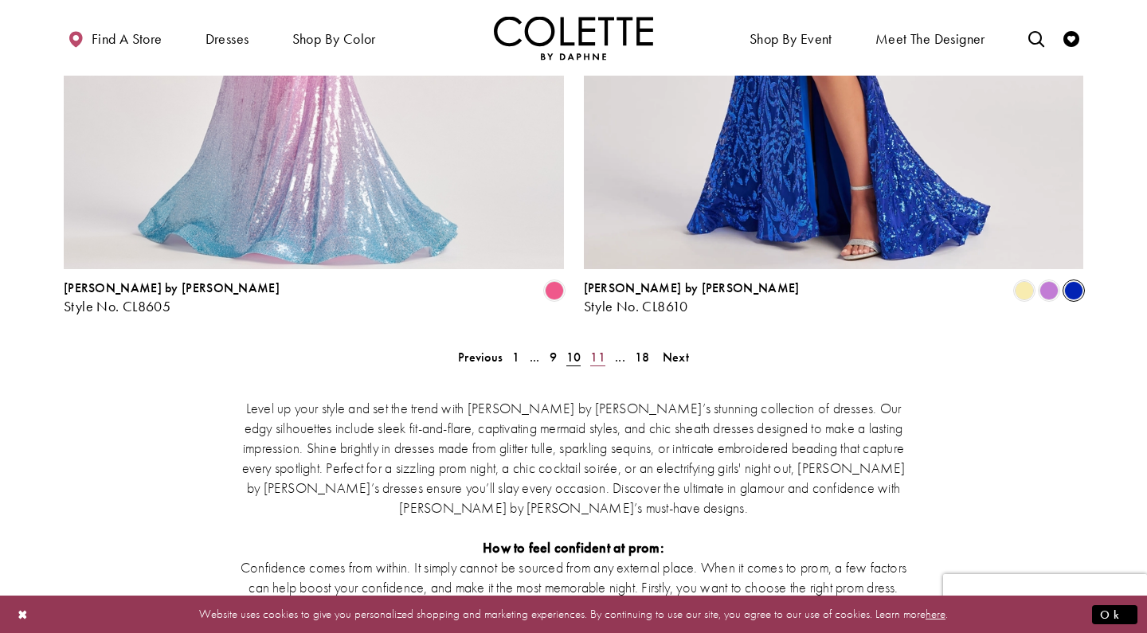
click at [595, 349] on span "11" at bounding box center [597, 357] width 15 height 17
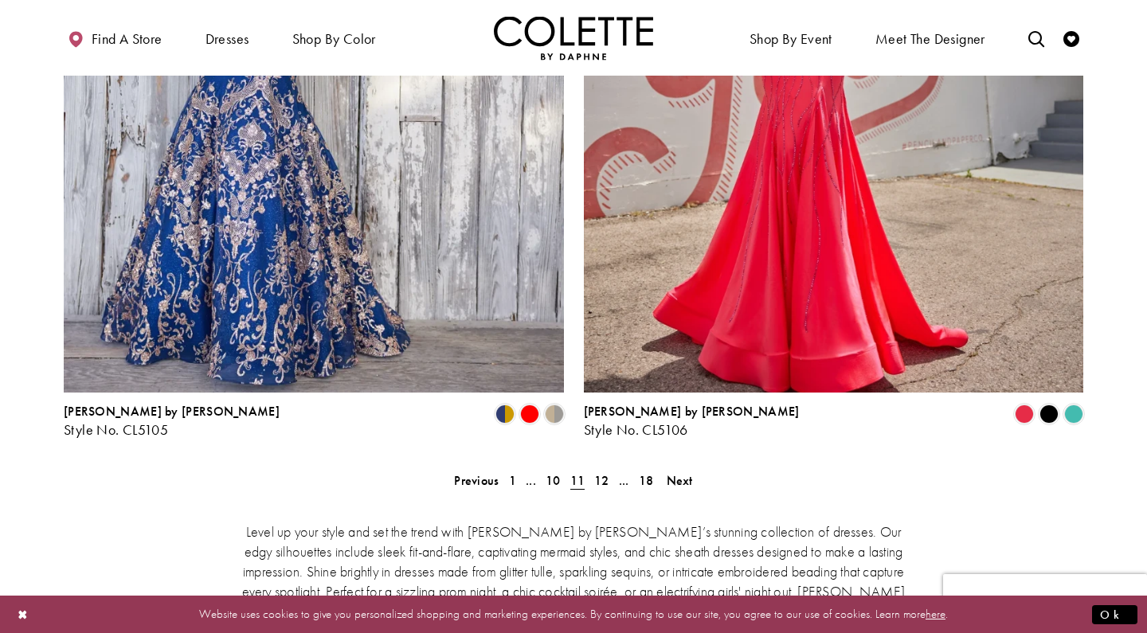
scroll to position [2847, 0]
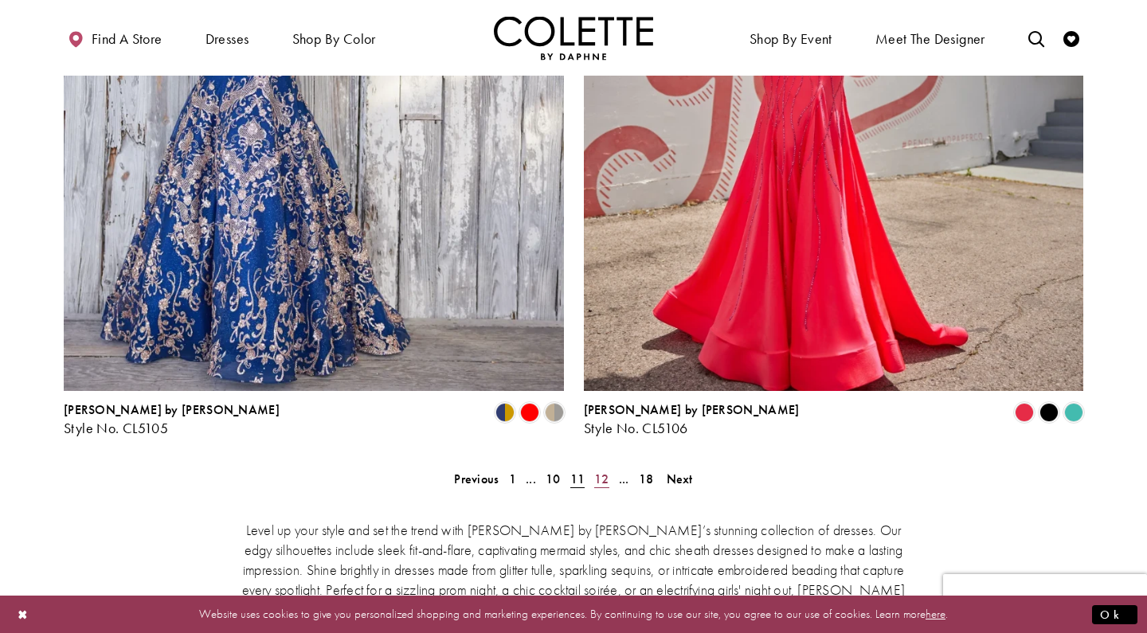
click at [603, 471] on span "12" at bounding box center [601, 479] width 15 height 17
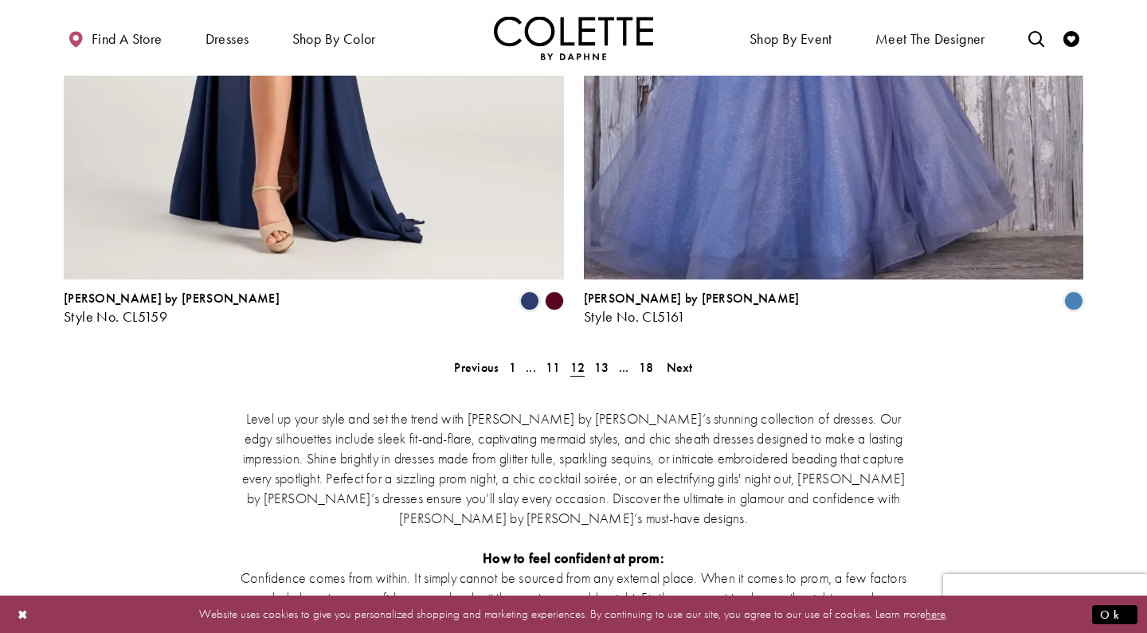
scroll to position [2959, 0]
click at [598, 355] on link "13" at bounding box center [601, 366] width 25 height 23
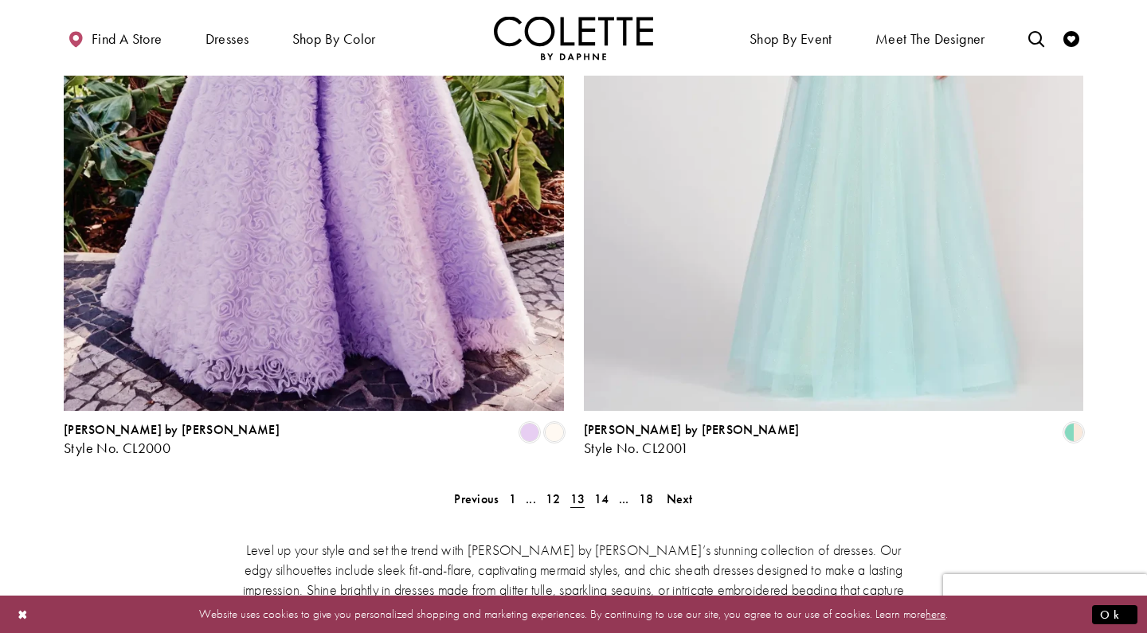
scroll to position [2826, 0]
